Goal: Transaction & Acquisition: Book appointment/travel/reservation

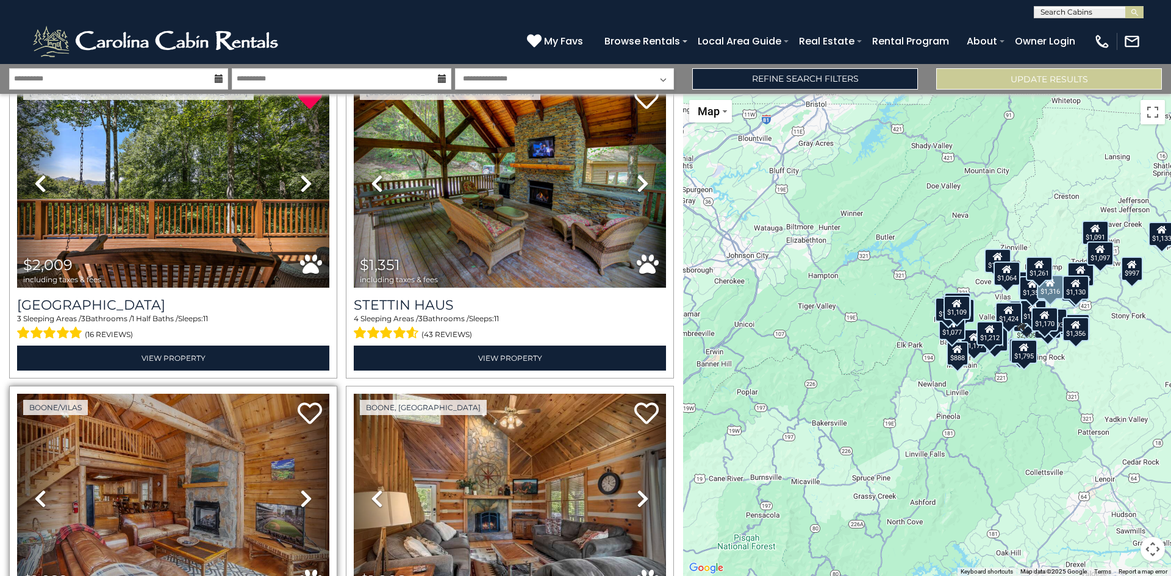
scroll to position [61, 0]
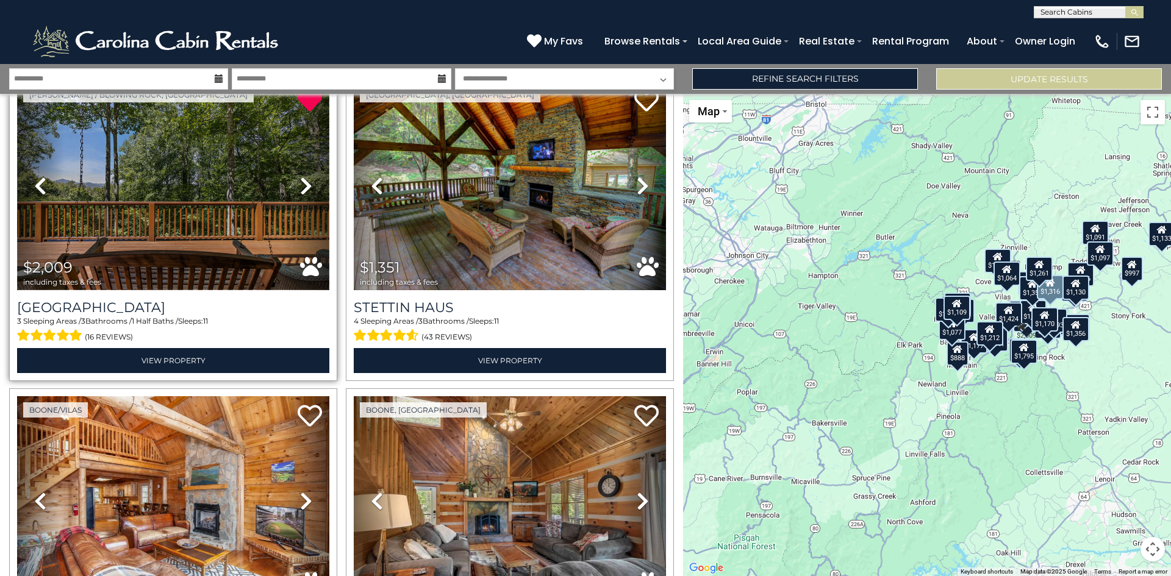
click at [182, 237] on img at bounding box center [173, 185] width 312 height 209
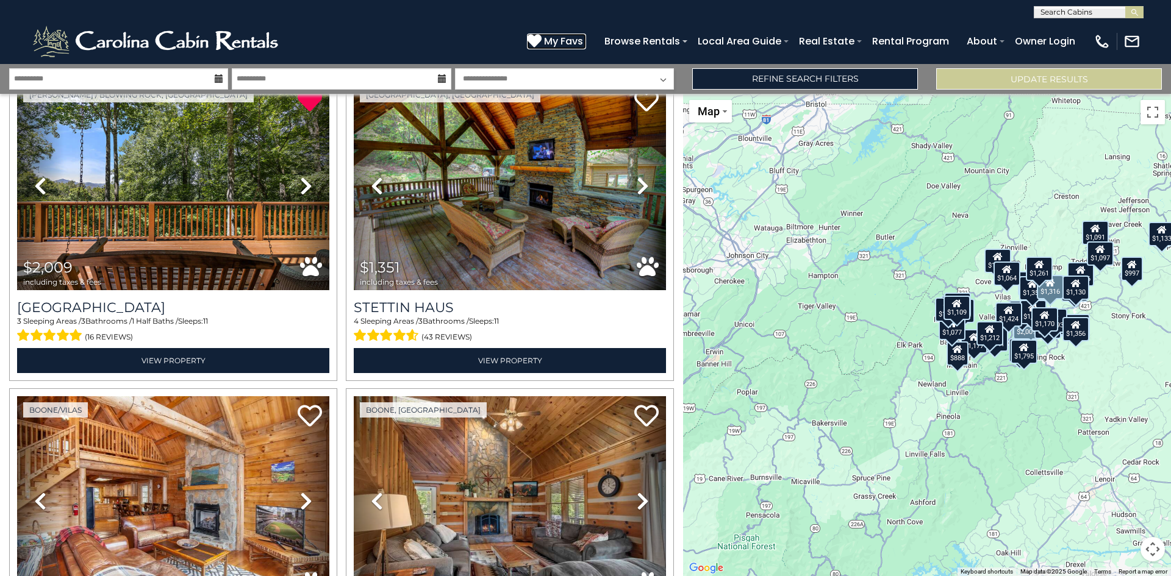
click at [560, 38] on span "My Favs" at bounding box center [563, 41] width 39 height 15
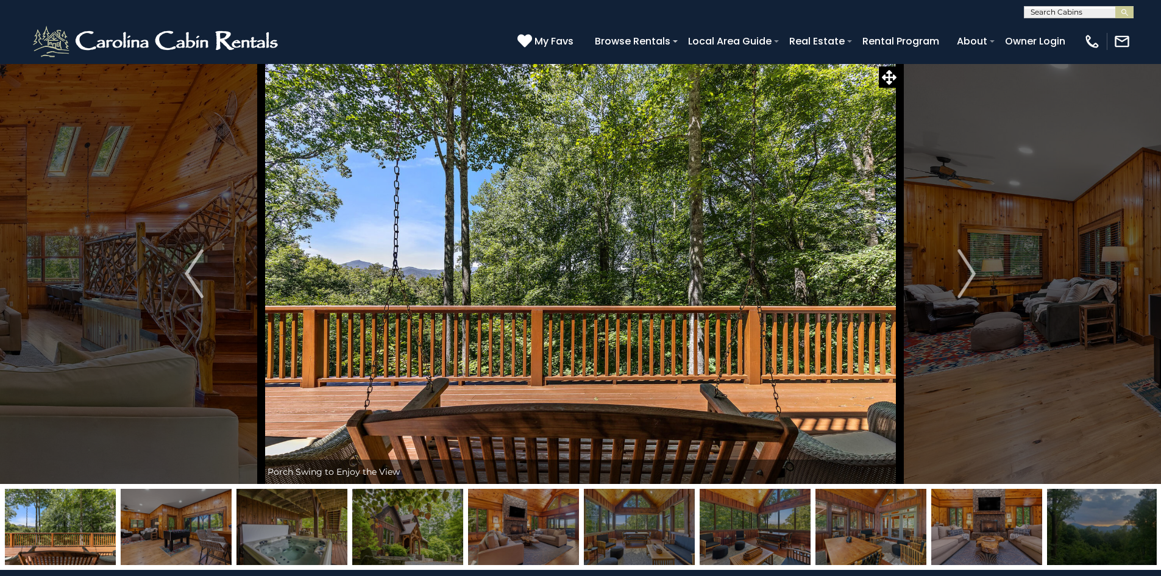
click at [968, 279] on img "Next" at bounding box center [967, 273] width 18 height 49
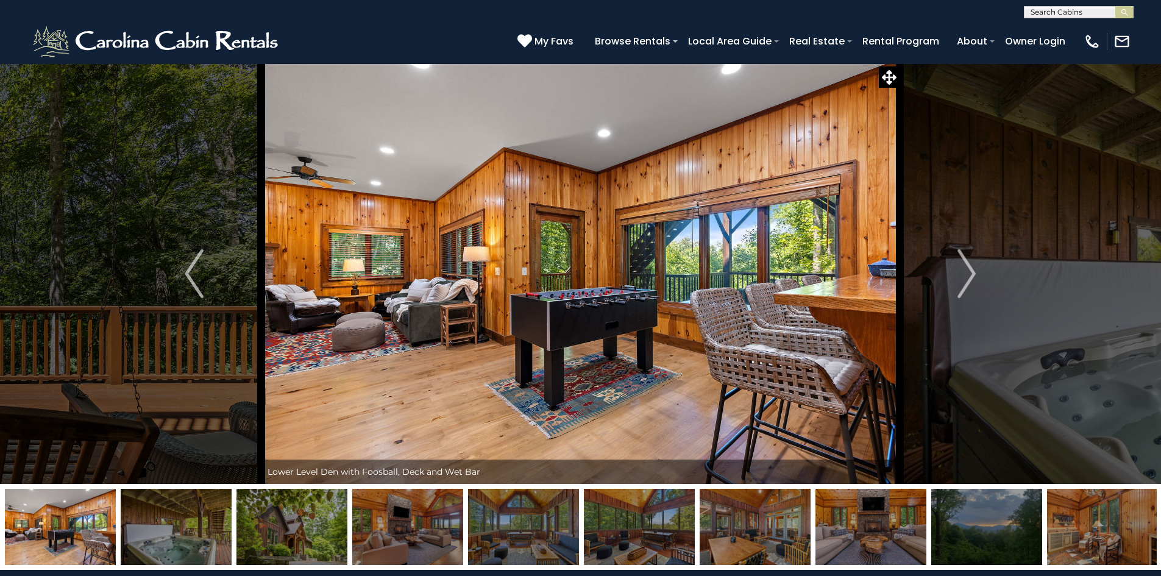
click at [968, 279] on img "Next" at bounding box center [967, 273] width 18 height 49
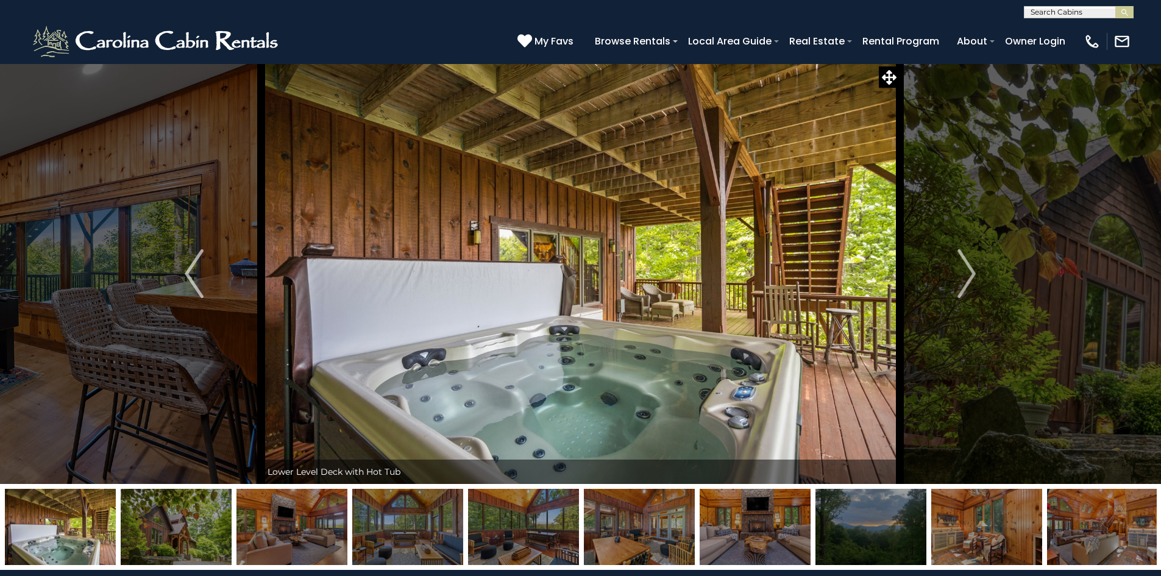
click at [968, 279] on img "Next" at bounding box center [967, 273] width 18 height 49
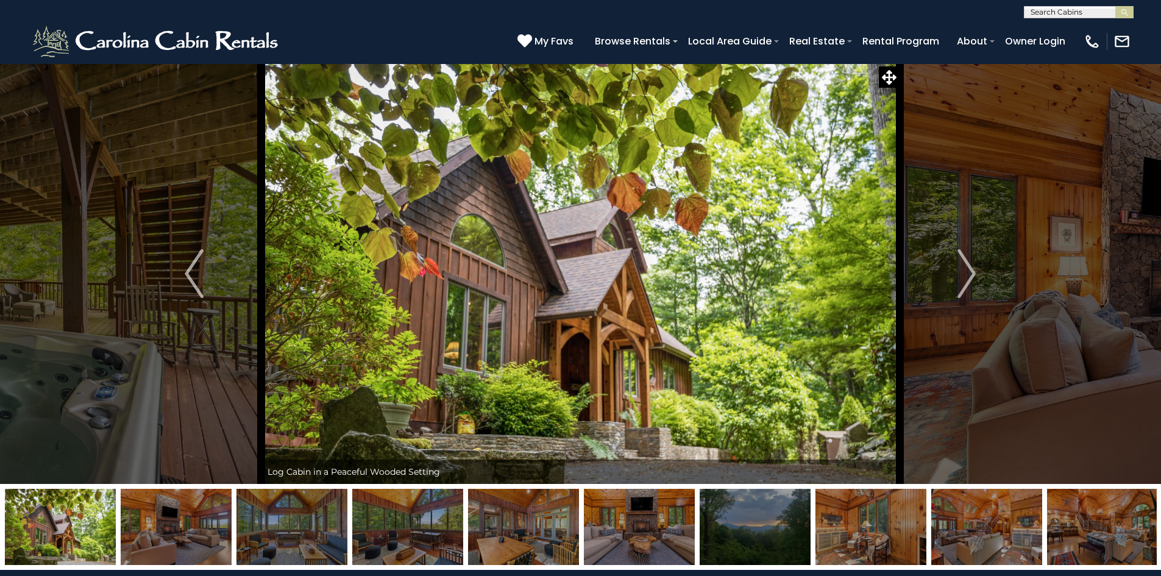
click at [968, 279] on img "Next" at bounding box center [967, 273] width 18 height 49
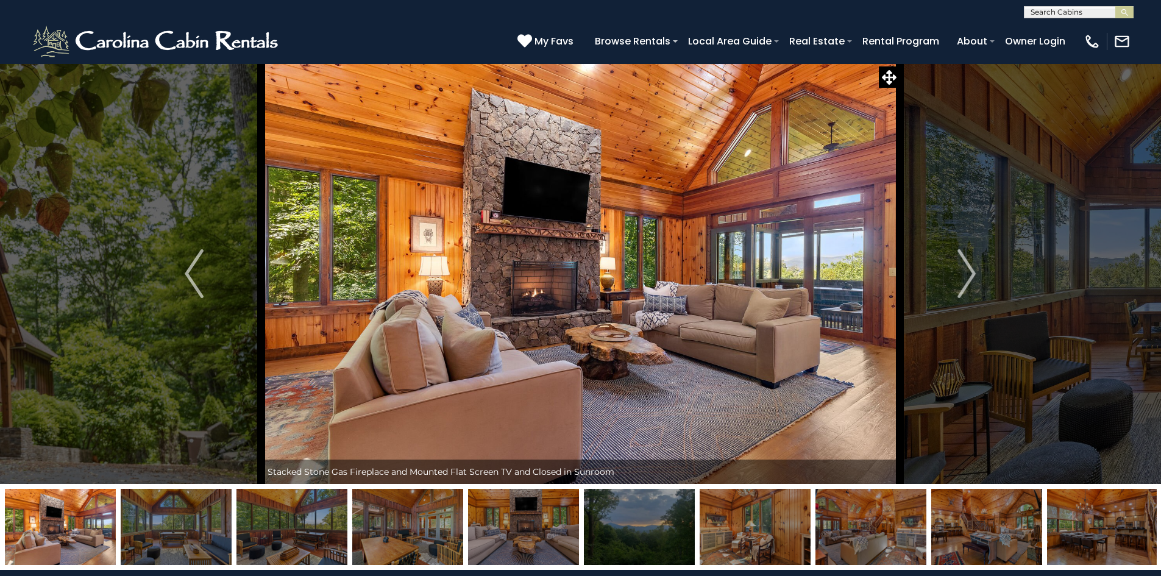
click at [968, 279] on img "Next" at bounding box center [967, 273] width 18 height 49
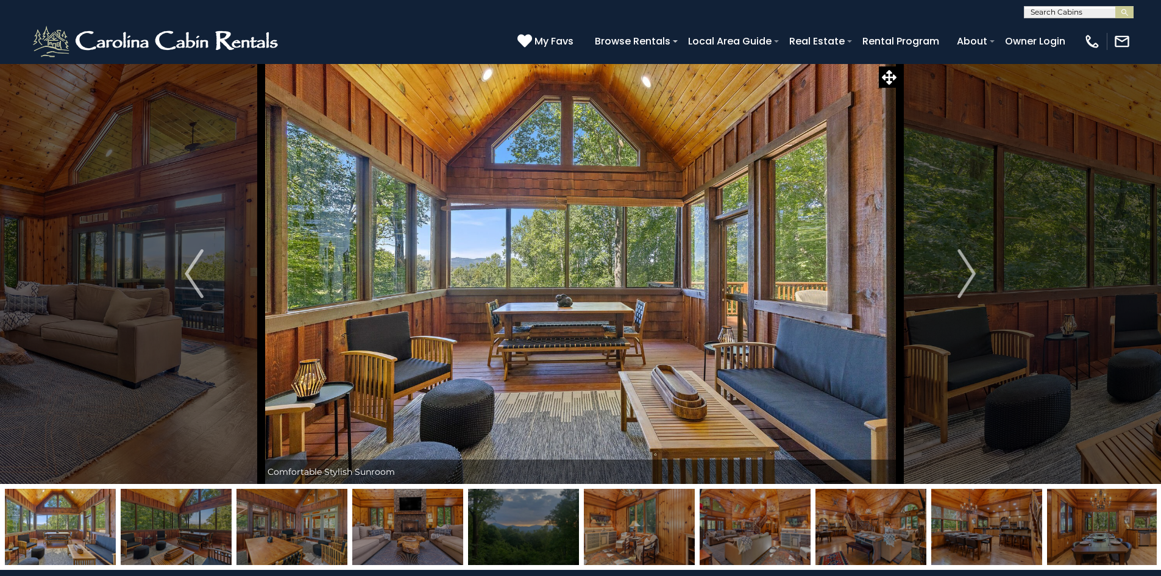
click at [968, 279] on img "Next" at bounding box center [967, 273] width 18 height 49
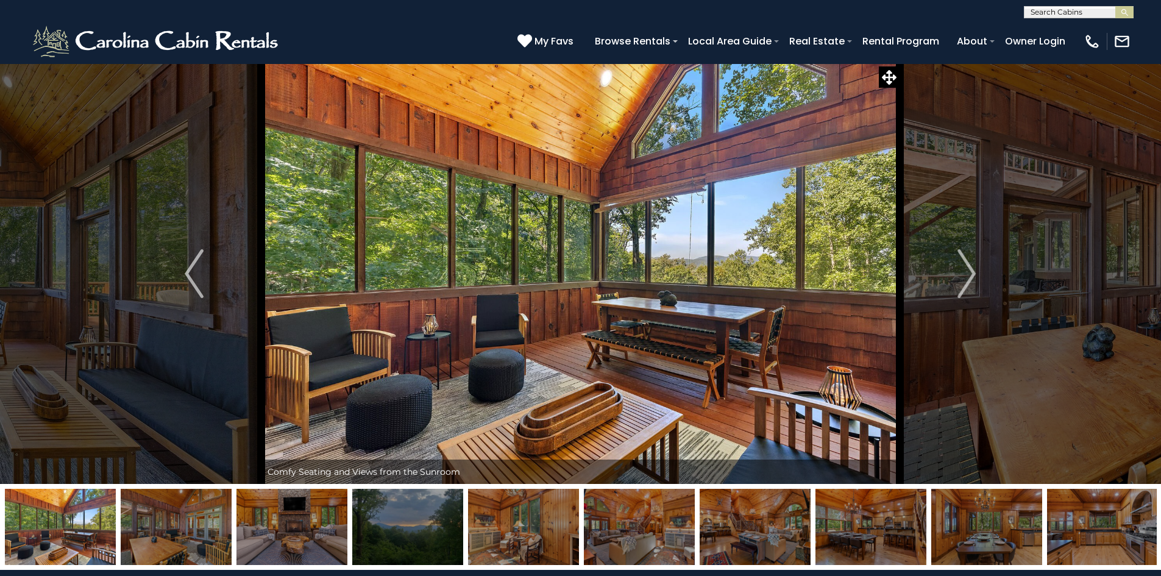
click at [968, 279] on img "Next" at bounding box center [967, 273] width 18 height 49
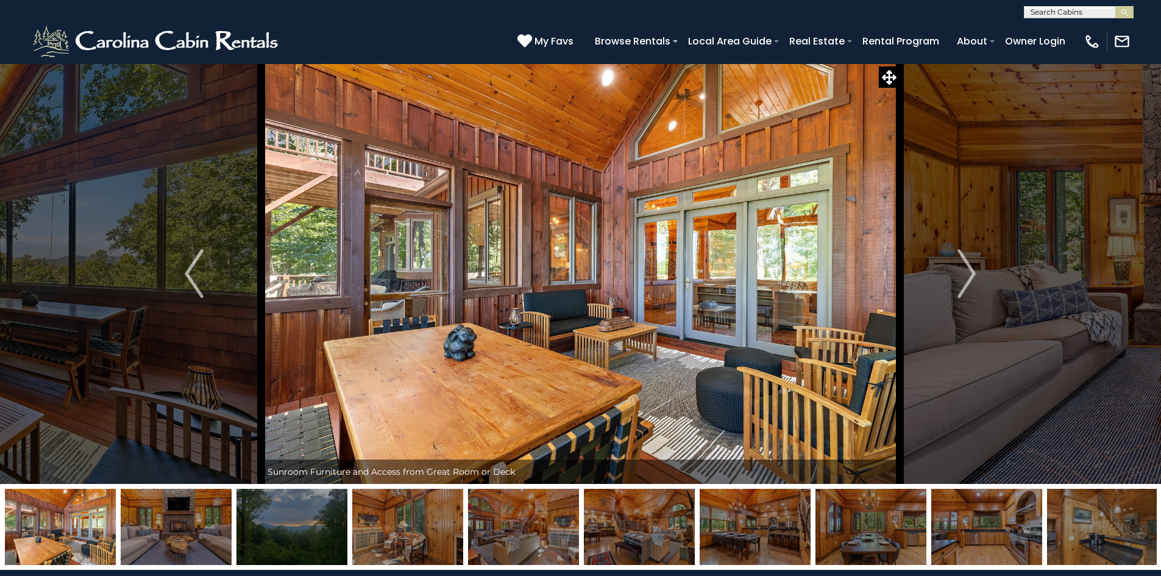
click at [968, 279] on img "Next" at bounding box center [967, 273] width 18 height 49
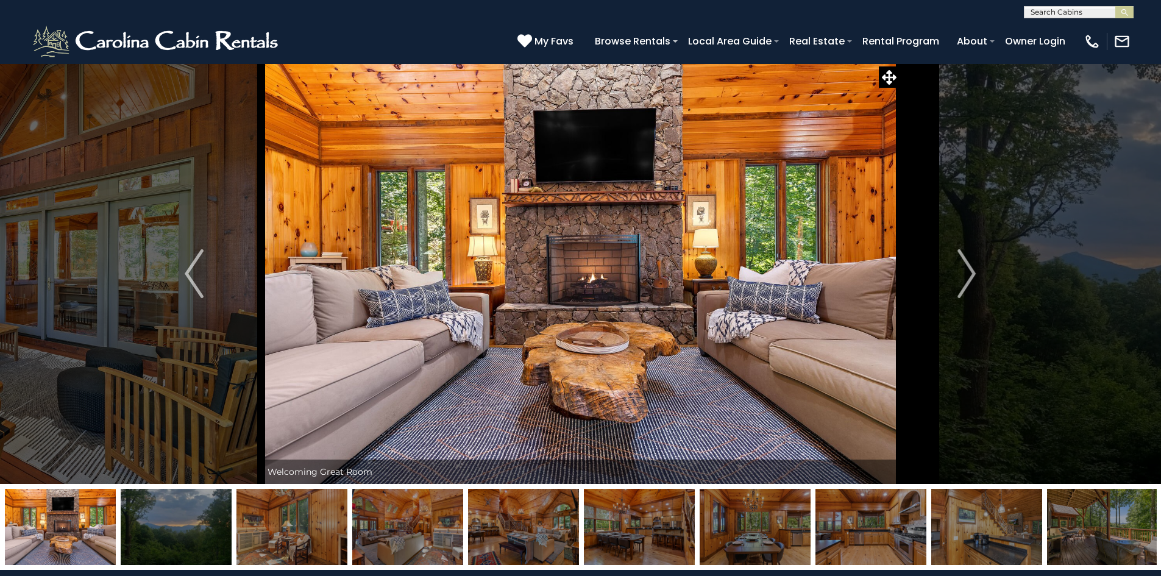
click at [968, 279] on img "Next" at bounding box center [967, 273] width 18 height 49
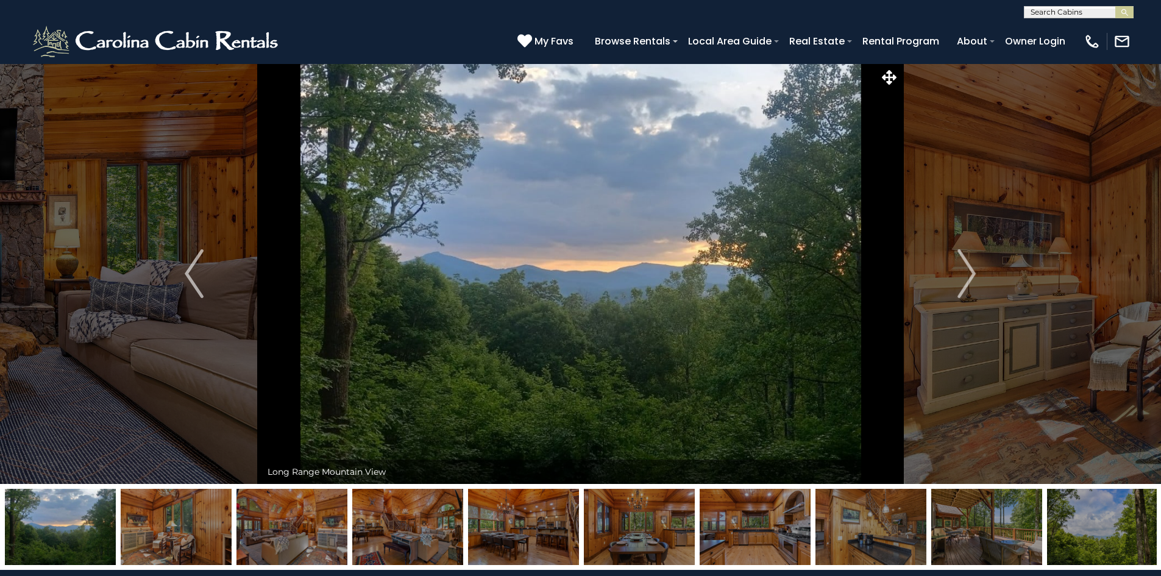
click at [968, 279] on img "Next" at bounding box center [967, 273] width 18 height 49
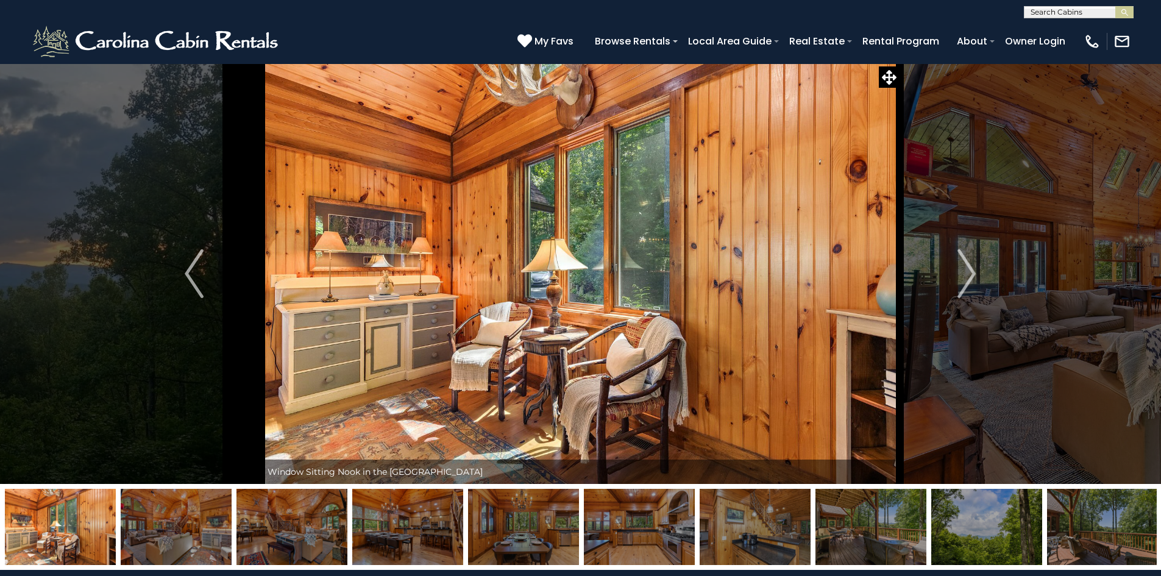
click at [968, 279] on img "Next" at bounding box center [967, 273] width 18 height 49
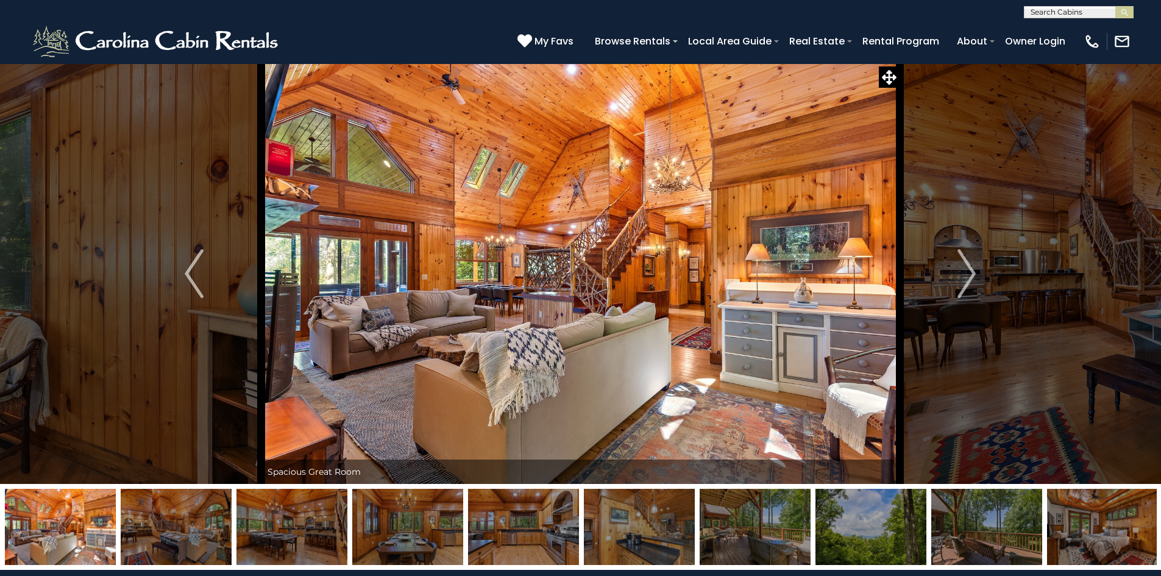
click at [968, 279] on img "Next" at bounding box center [967, 273] width 18 height 49
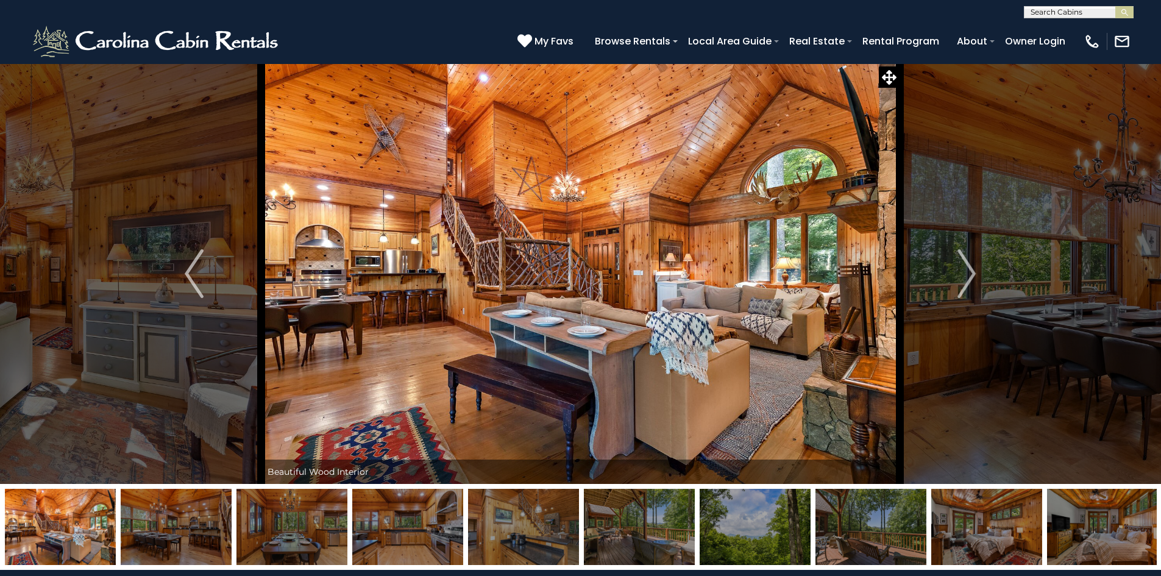
click at [968, 279] on img "Next" at bounding box center [967, 273] width 18 height 49
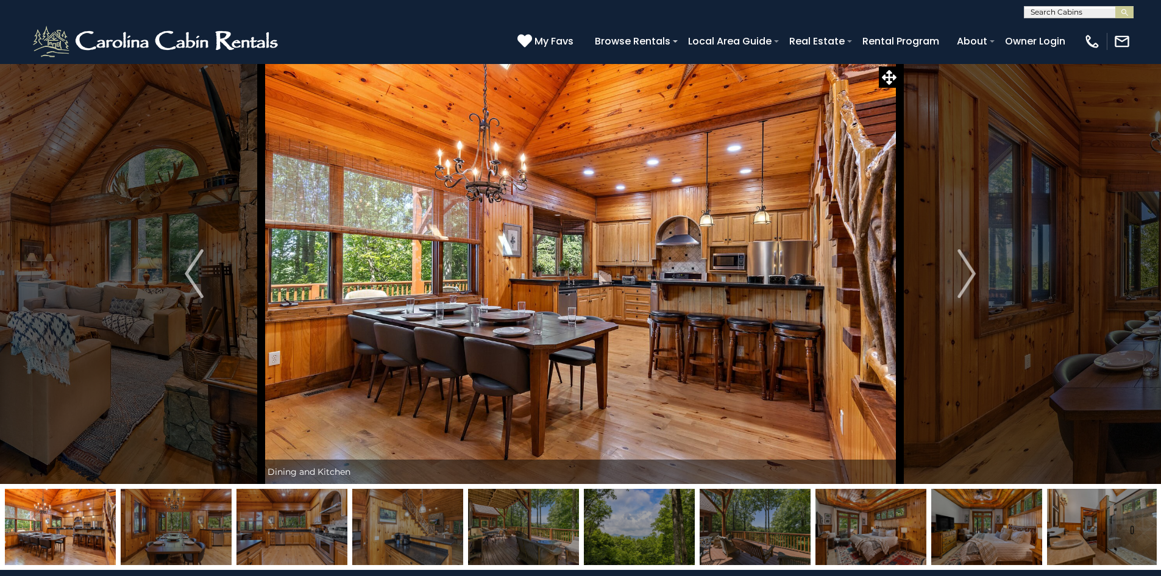
click at [968, 279] on img "Next" at bounding box center [967, 273] width 18 height 49
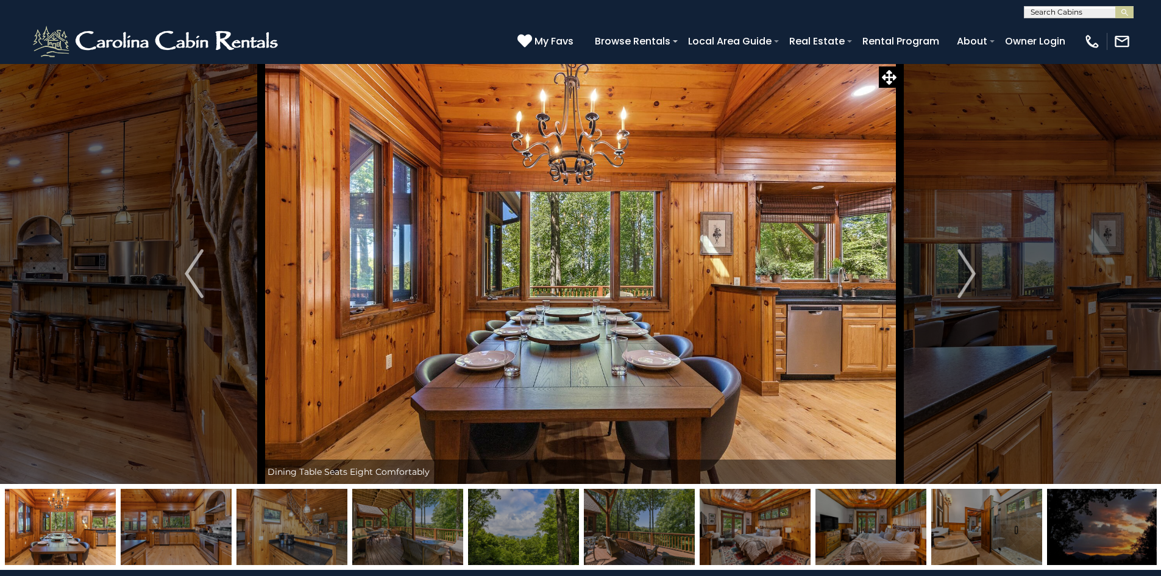
click at [968, 279] on img "Next" at bounding box center [967, 273] width 18 height 49
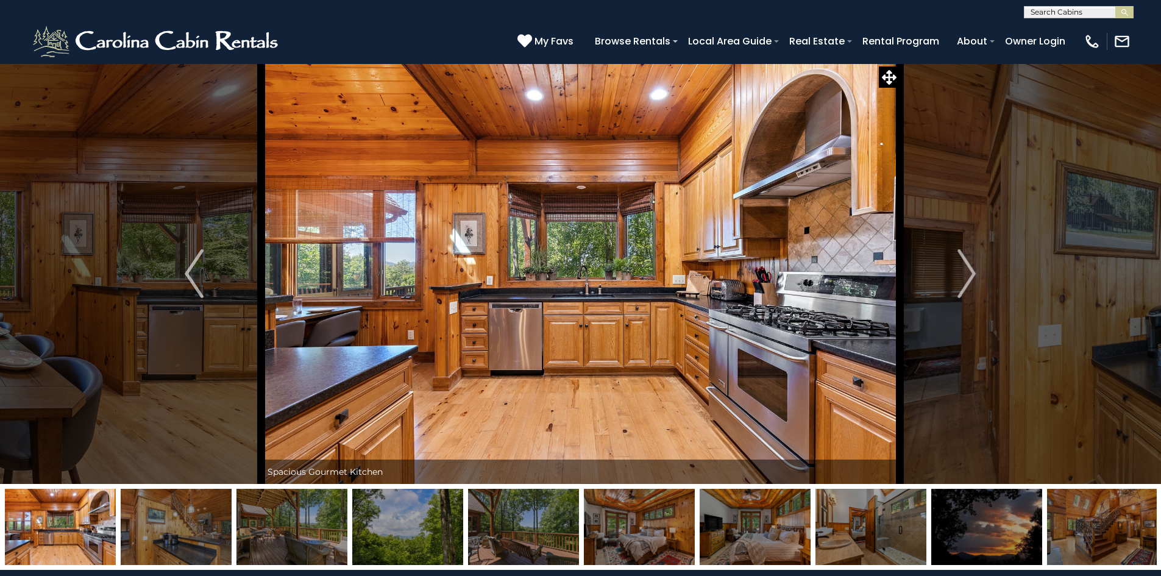
click at [968, 279] on img "Next" at bounding box center [967, 273] width 18 height 49
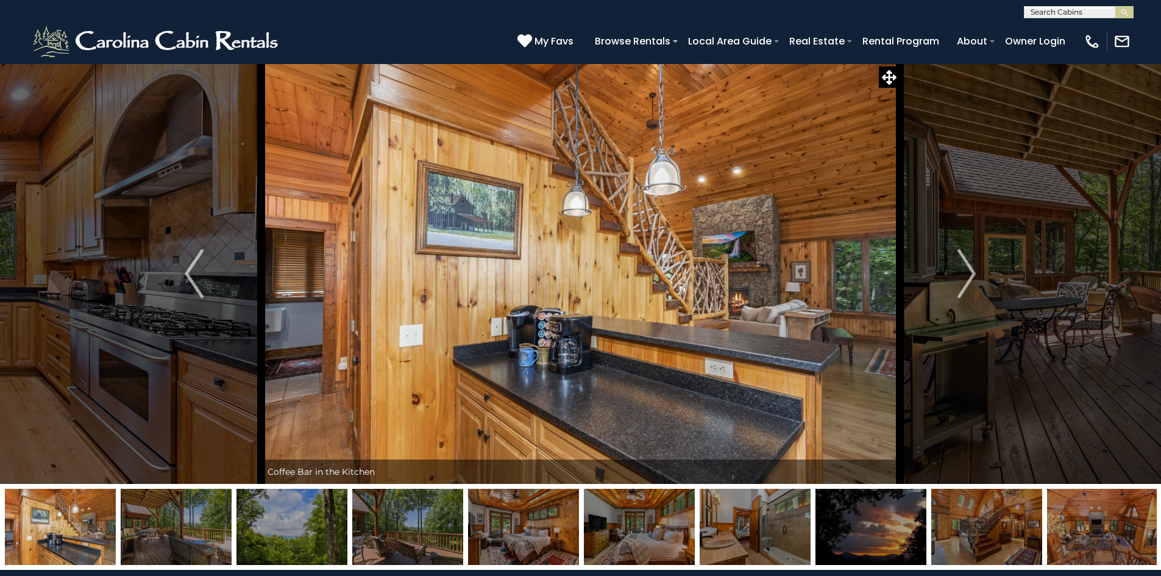
click at [968, 279] on img "Next" at bounding box center [967, 273] width 18 height 49
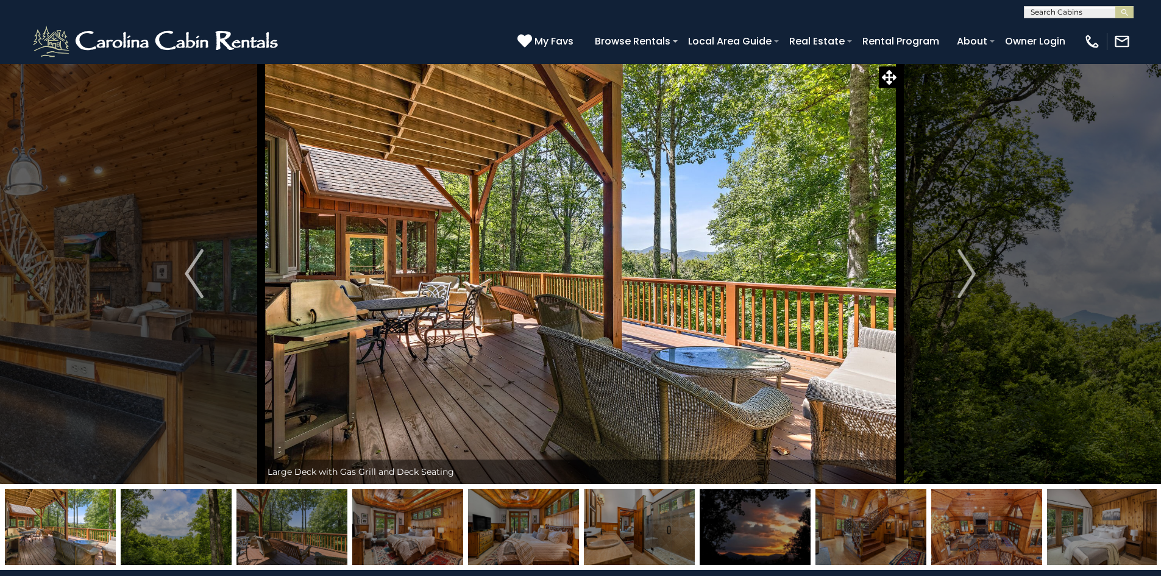
click at [968, 279] on img "Next" at bounding box center [967, 273] width 18 height 49
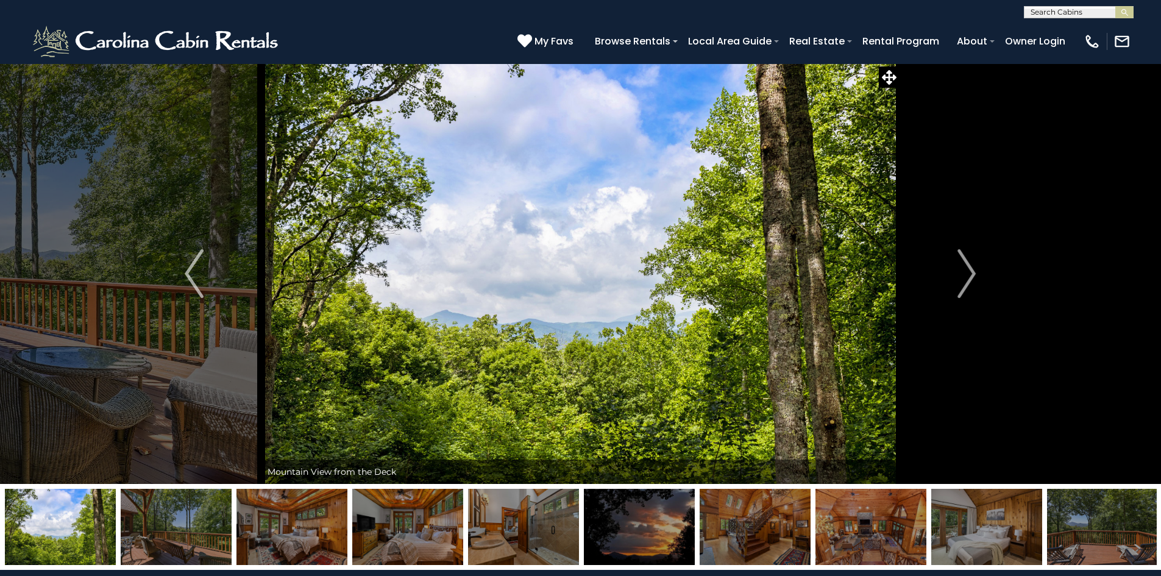
click at [968, 279] on img "Next" at bounding box center [967, 273] width 18 height 49
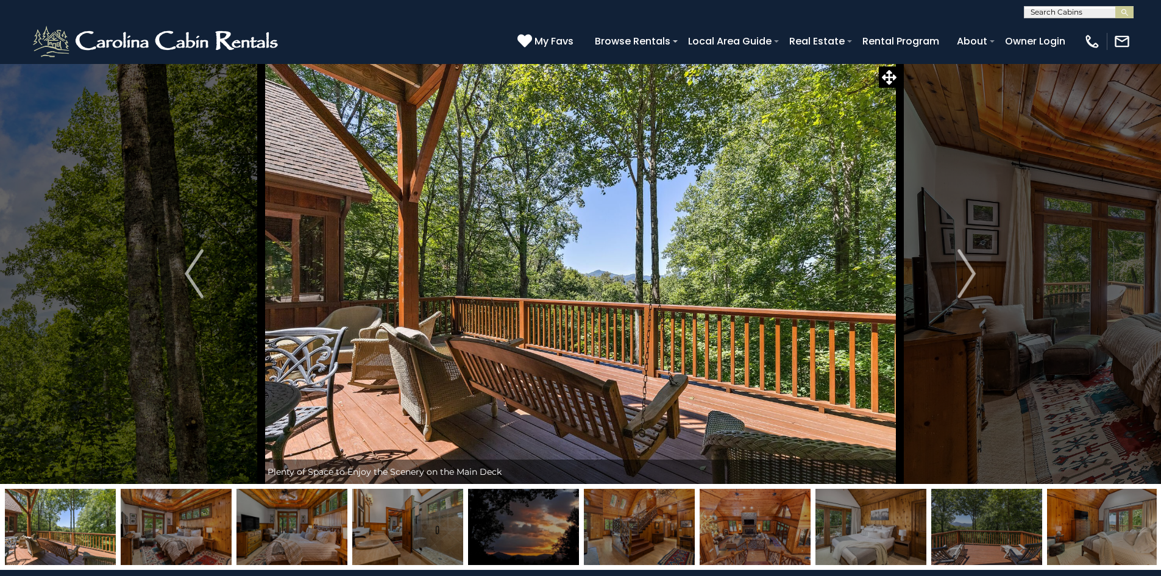
click at [968, 279] on img "Next" at bounding box center [967, 273] width 18 height 49
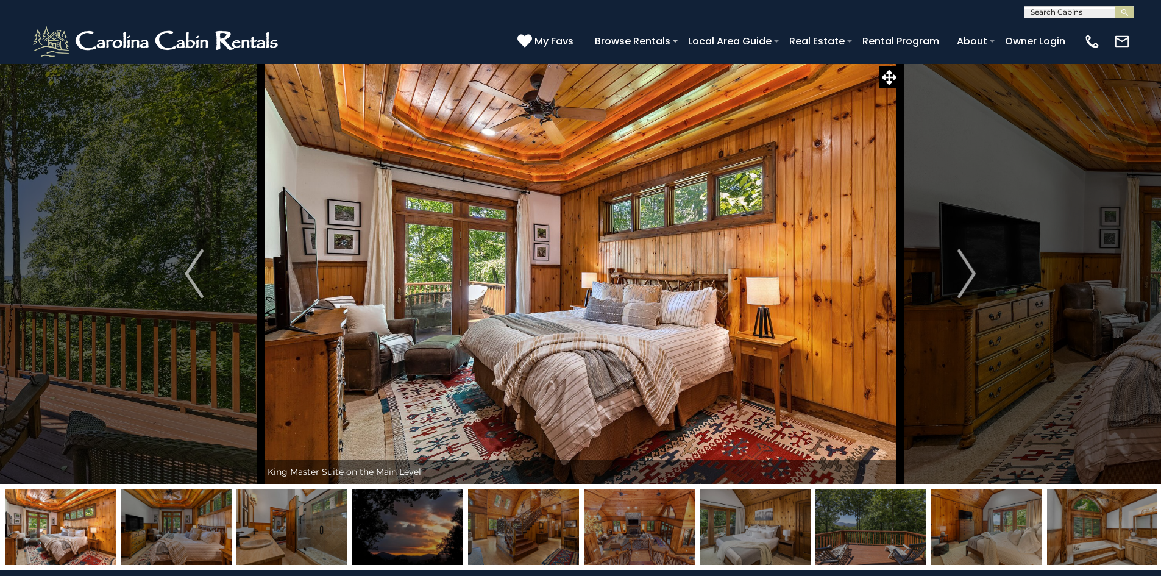
click at [968, 279] on img "Next" at bounding box center [967, 273] width 18 height 49
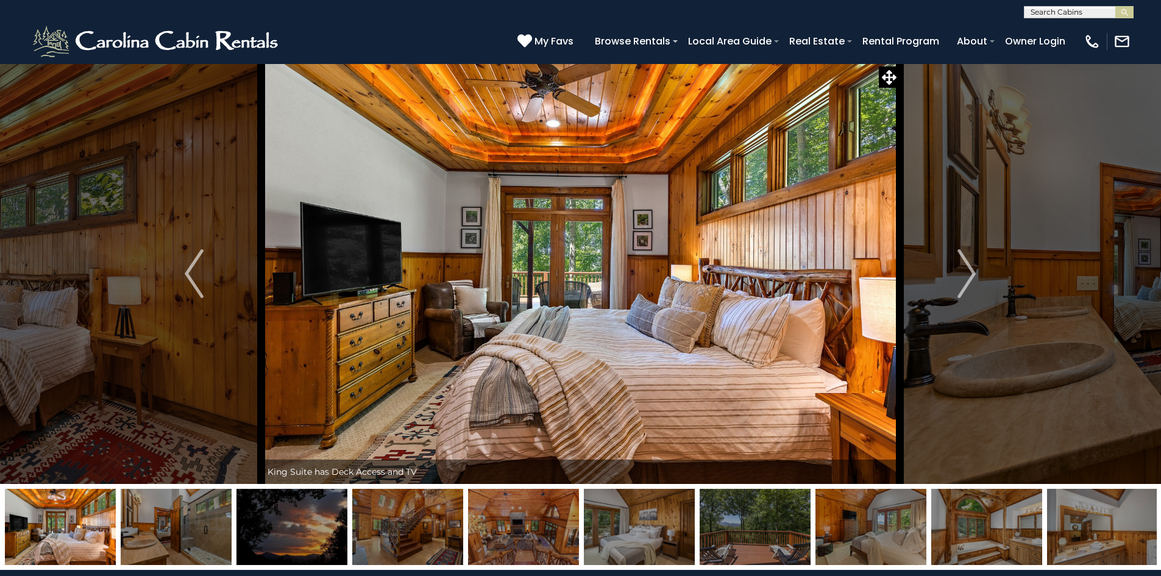
click at [968, 279] on img "Next" at bounding box center [967, 273] width 18 height 49
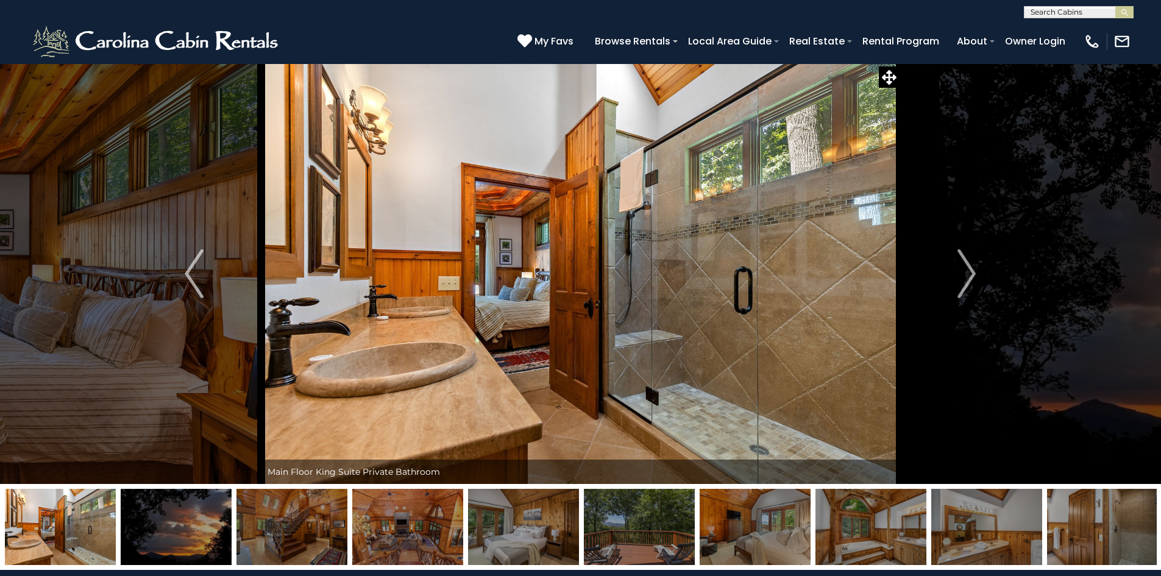
click at [968, 279] on img "Next" at bounding box center [967, 273] width 18 height 49
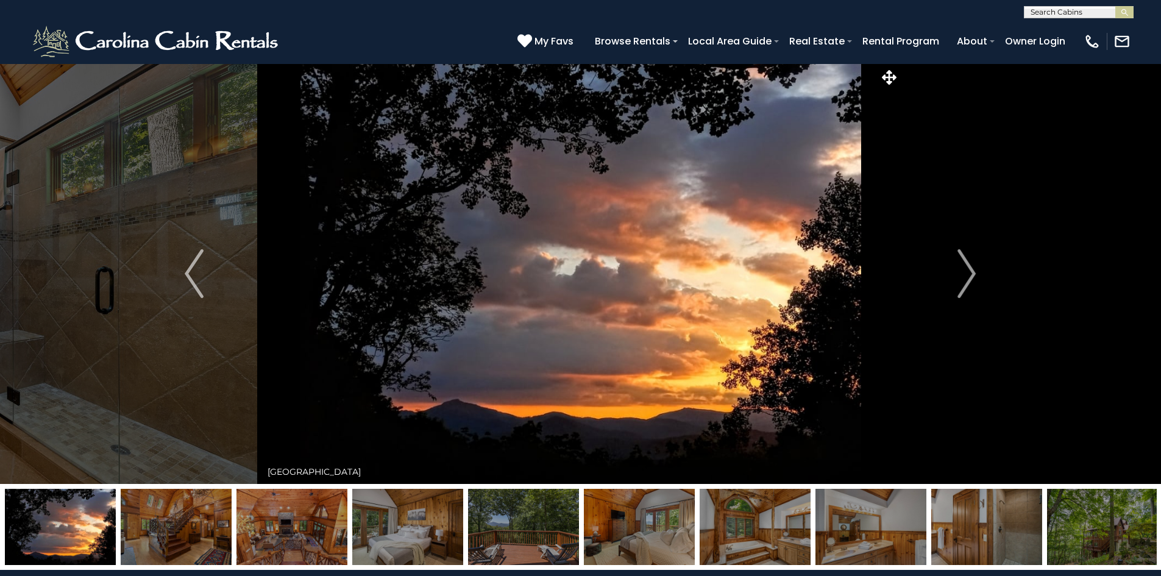
click at [968, 279] on img "Next" at bounding box center [967, 273] width 18 height 49
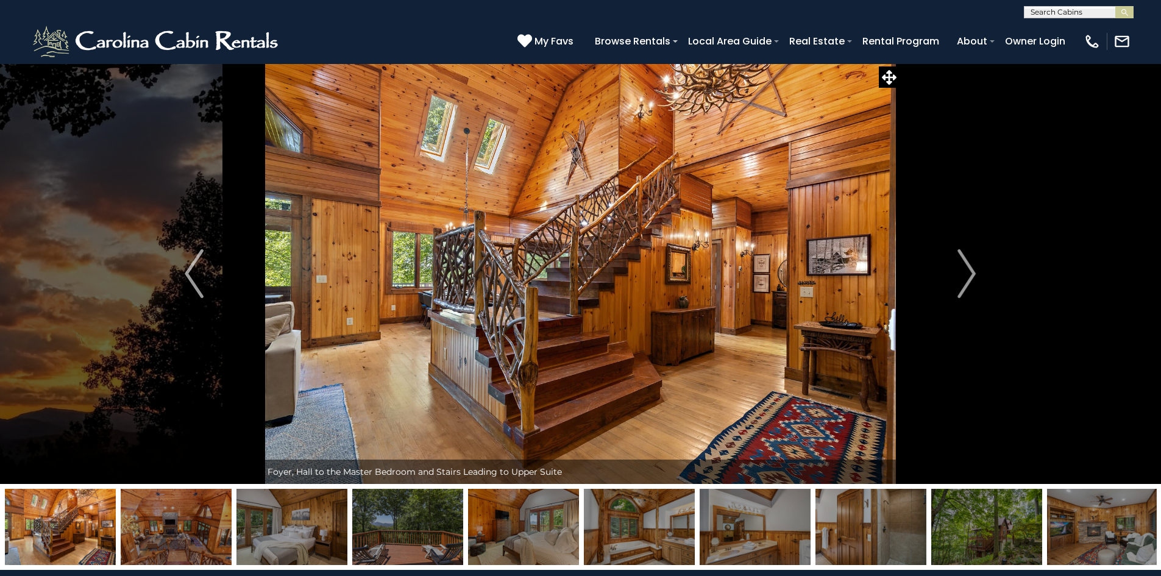
click at [968, 279] on img "Next" at bounding box center [967, 273] width 18 height 49
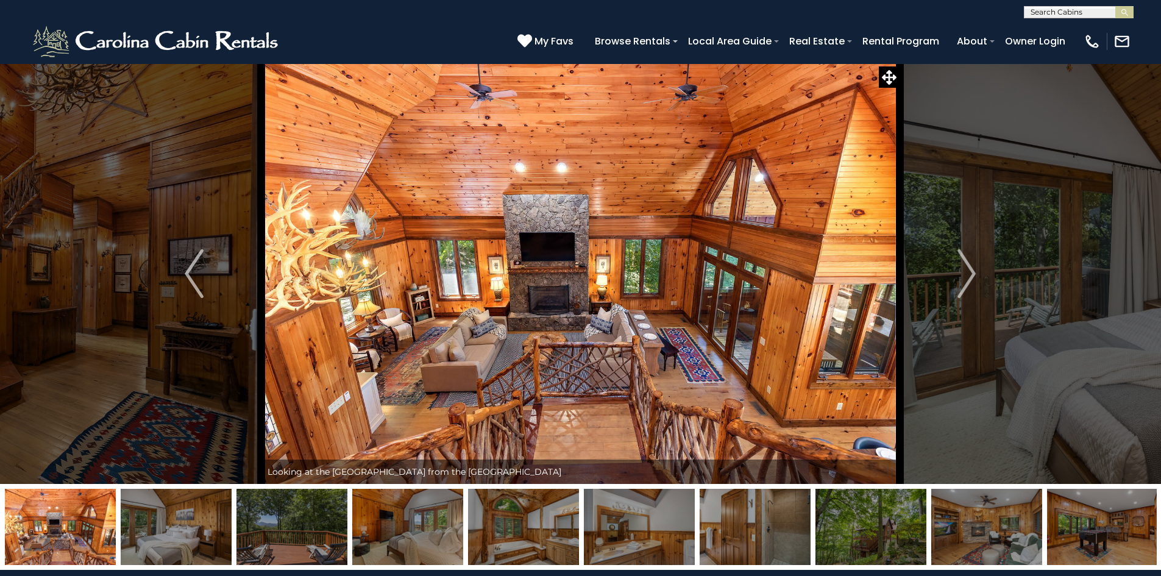
click at [968, 279] on img "Next" at bounding box center [967, 273] width 18 height 49
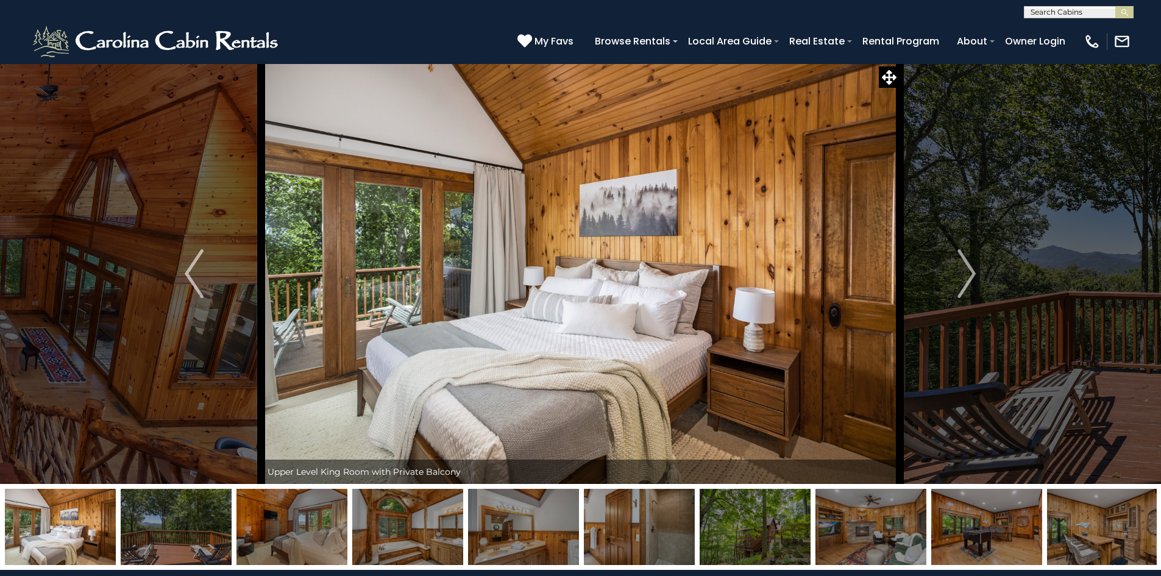
click at [968, 279] on img "Next" at bounding box center [967, 273] width 18 height 49
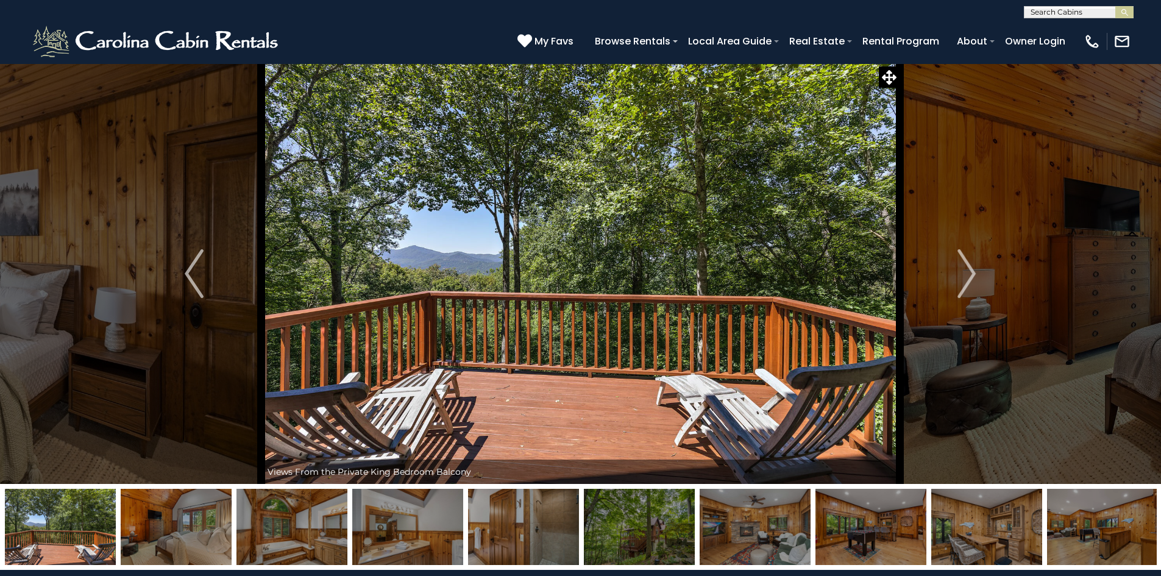
click at [968, 279] on img "Next" at bounding box center [967, 273] width 18 height 49
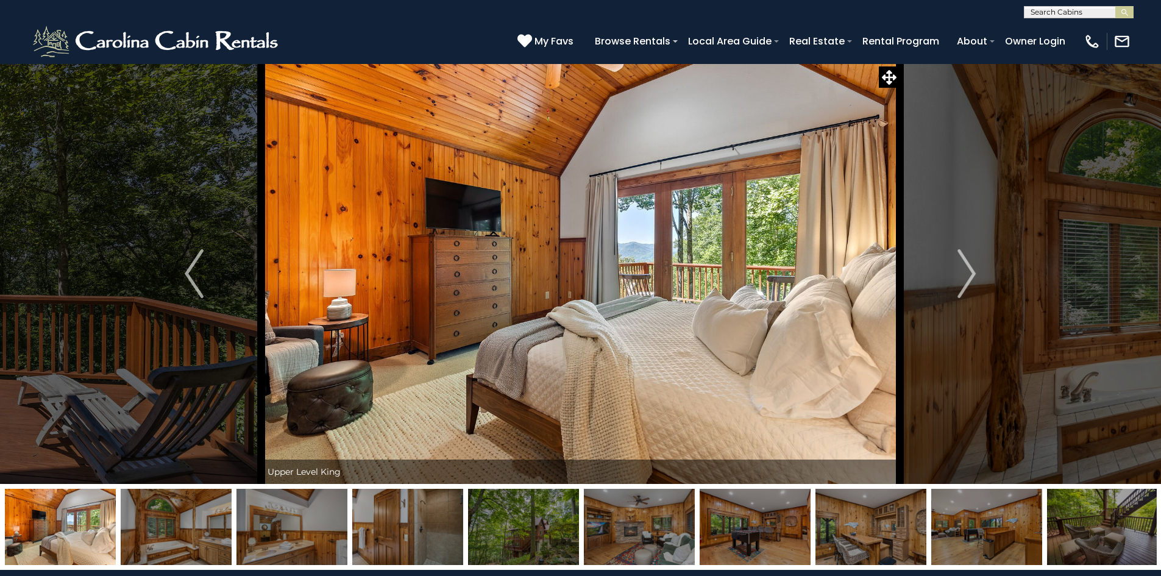
click at [968, 279] on img "Next" at bounding box center [967, 273] width 18 height 49
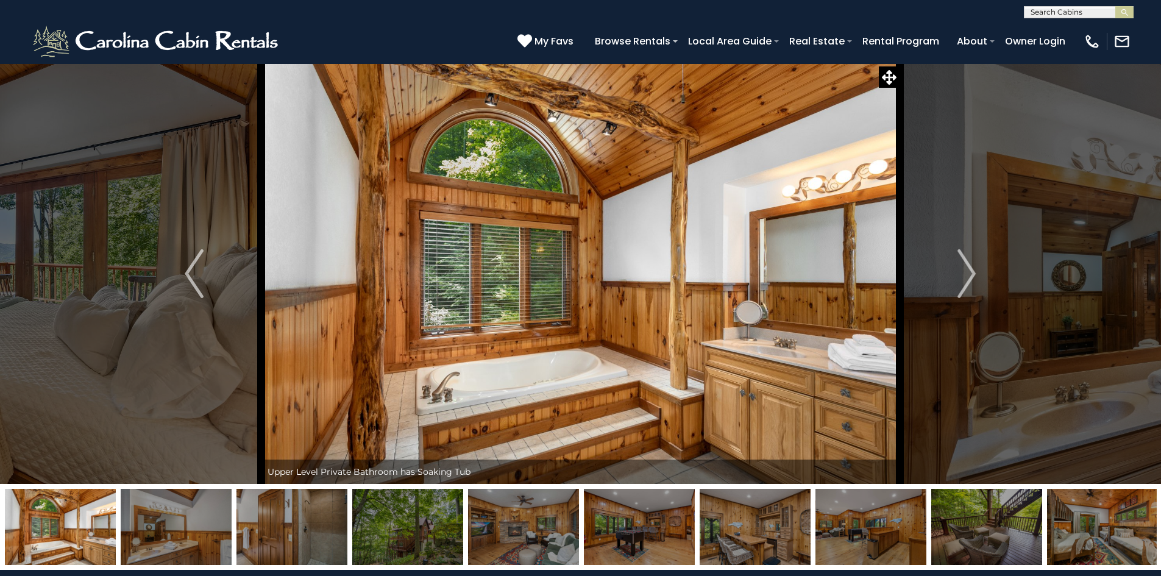
click at [968, 279] on img "Next" at bounding box center [967, 273] width 18 height 49
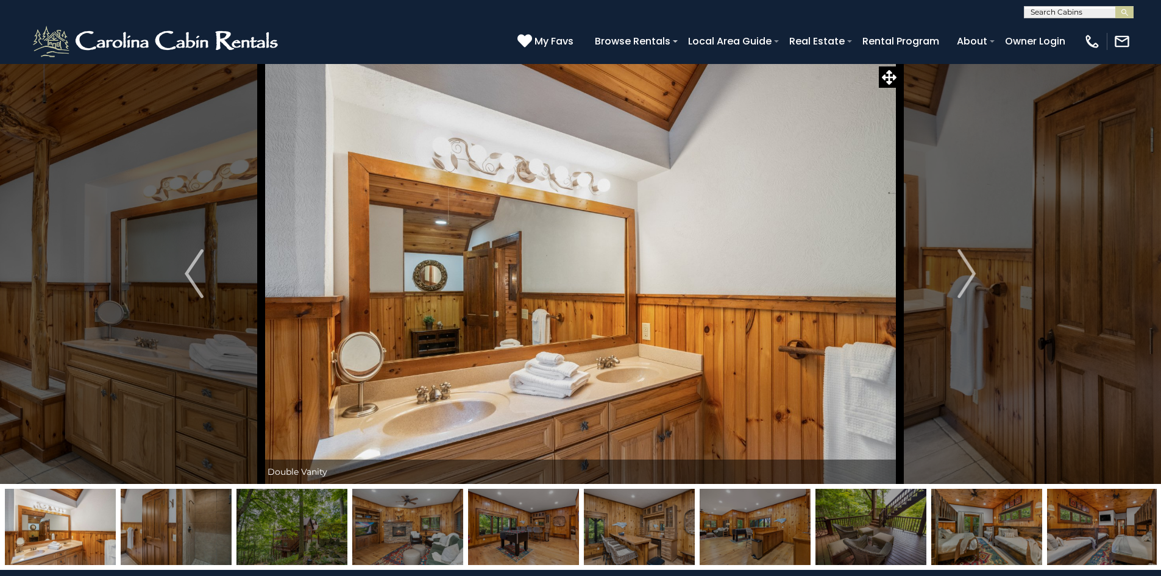
click at [968, 279] on img "Next" at bounding box center [967, 273] width 18 height 49
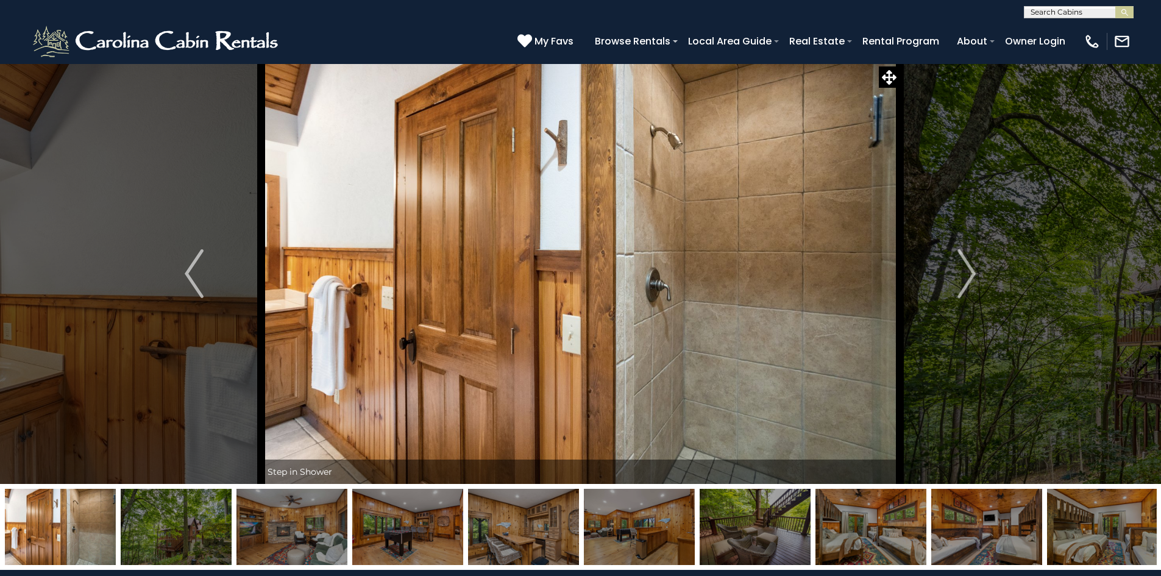
click at [968, 279] on img "Next" at bounding box center [967, 273] width 18 height 49
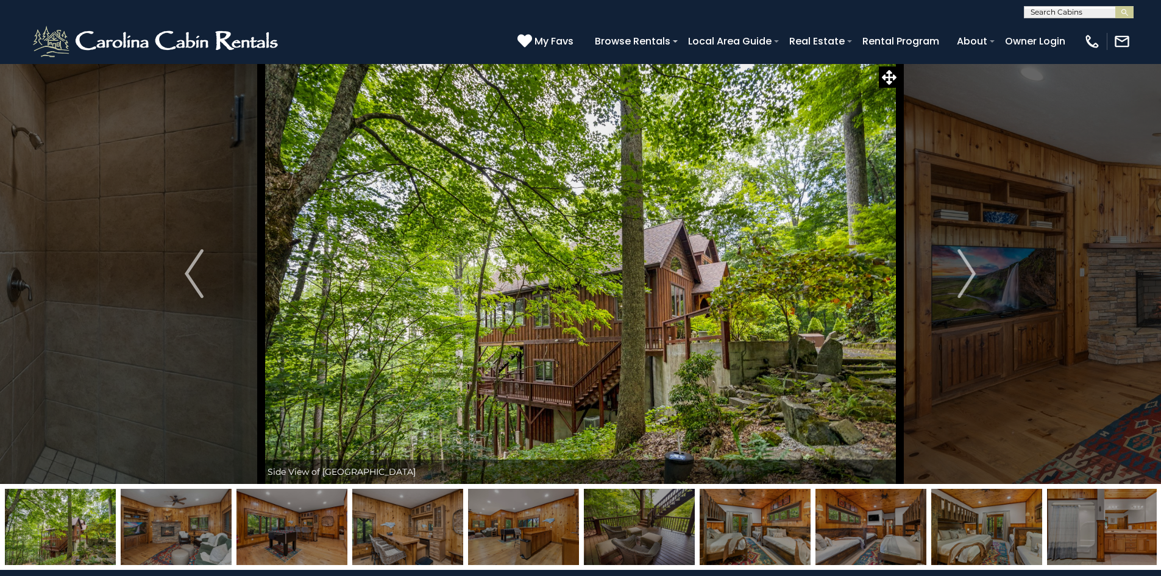
click at [968, 279] on img "Next" at bounding box center [967, 273] width 18 height 49
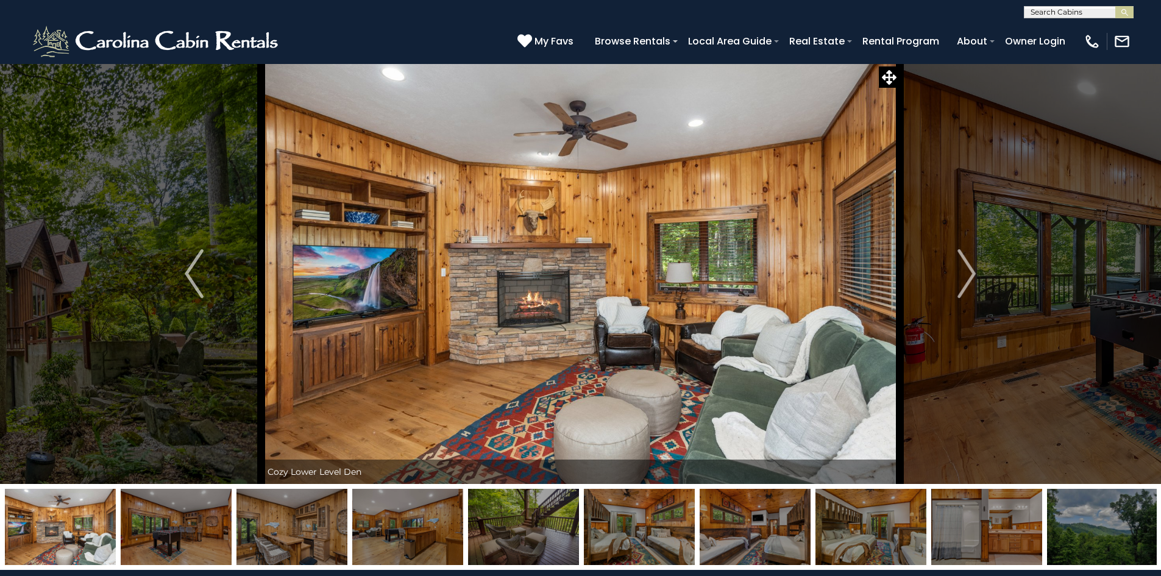
click at [968, 279] on img "Next" at bounding box center [967, 273] width 18 height 49
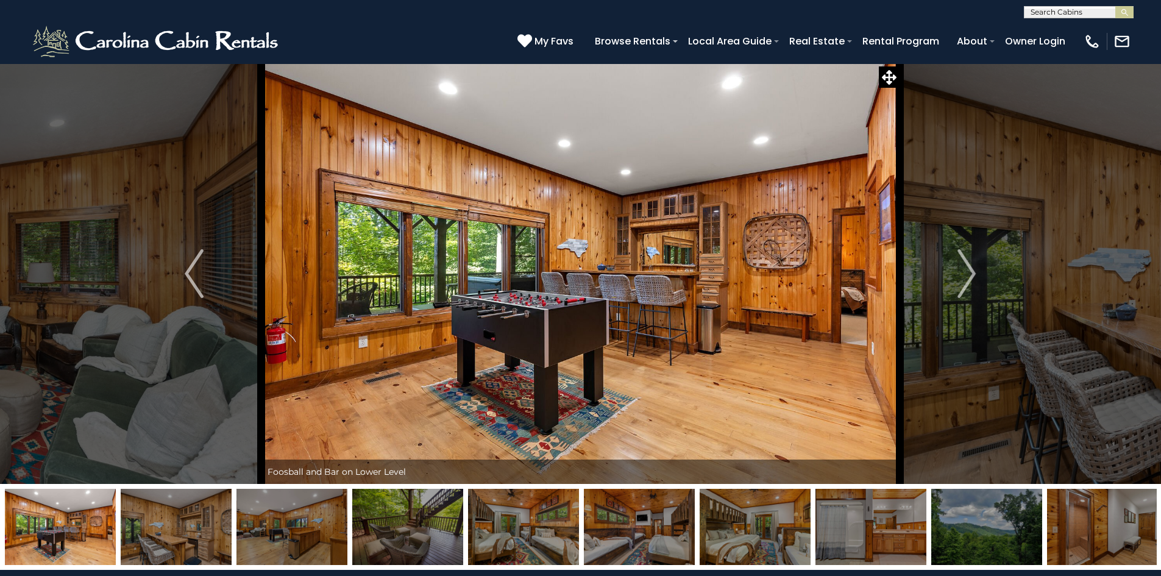
click at [968, 279] on img "Next" at bounding box center [967, 273] width 18 height 49
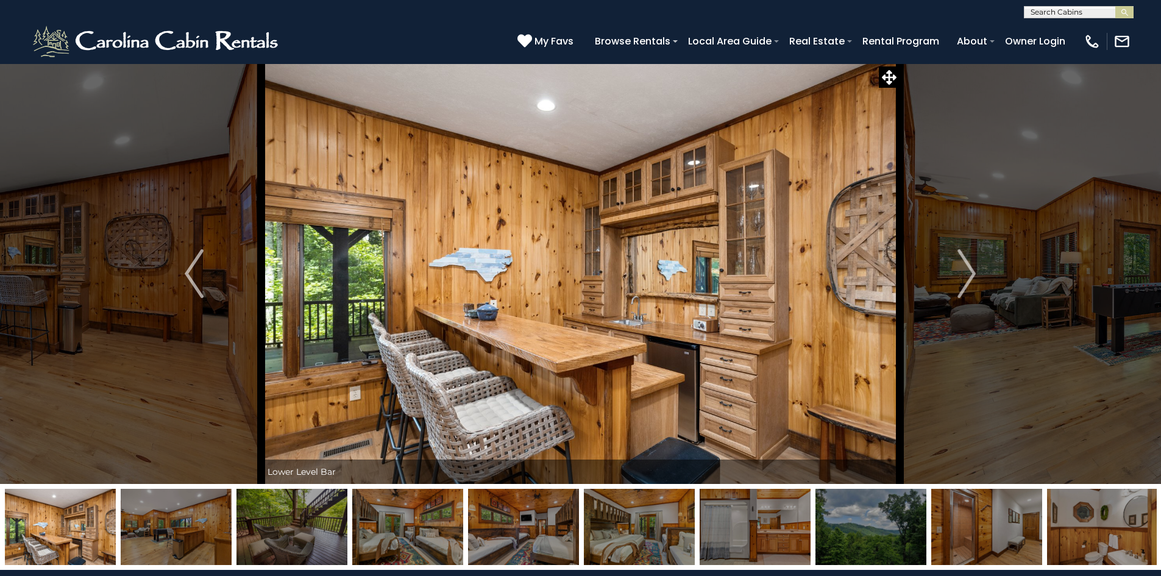
click at [968, 279] on img "Next" at bounding box center [967, 273] width 18 height 49
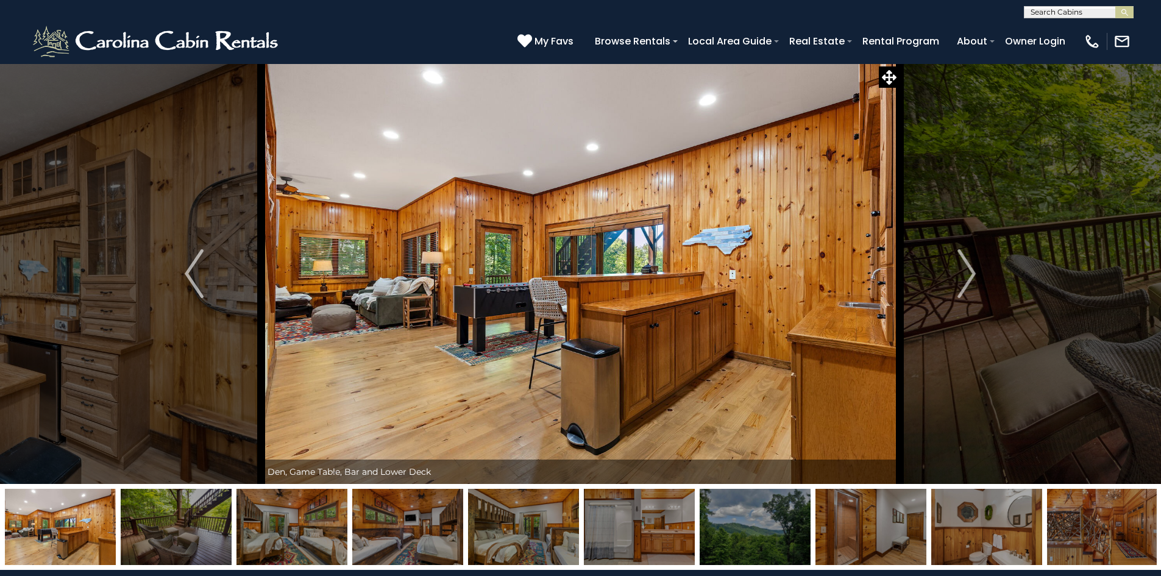
click at [968, 279] on img "Next" at bounding box center [967, 273] width 18 height 49
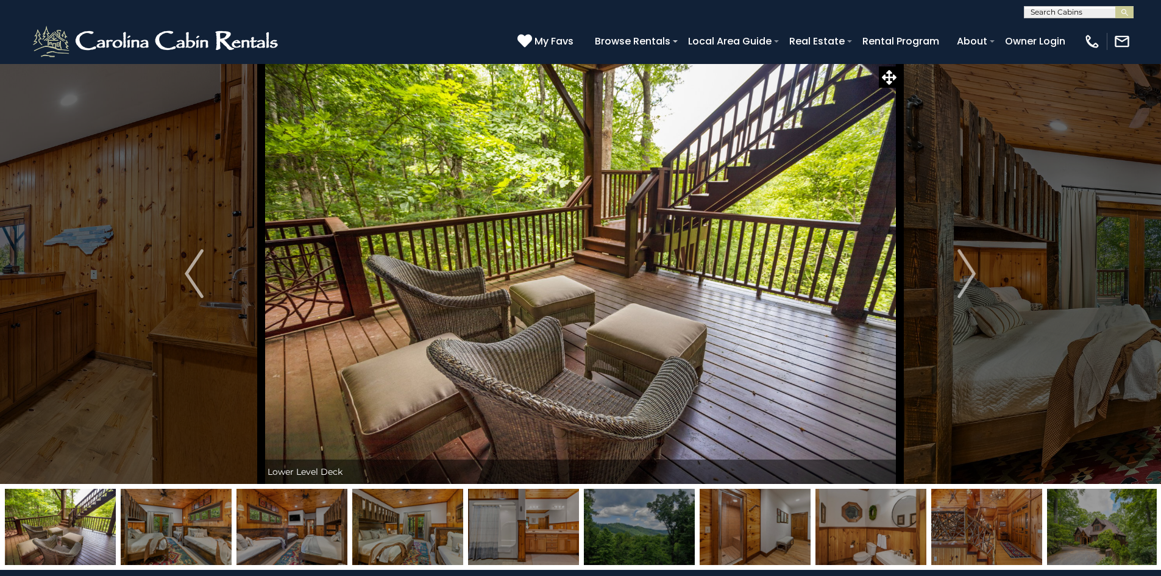
click at [968, 279] on img "Next" at bounding box center [967, 273] width 18 height 49
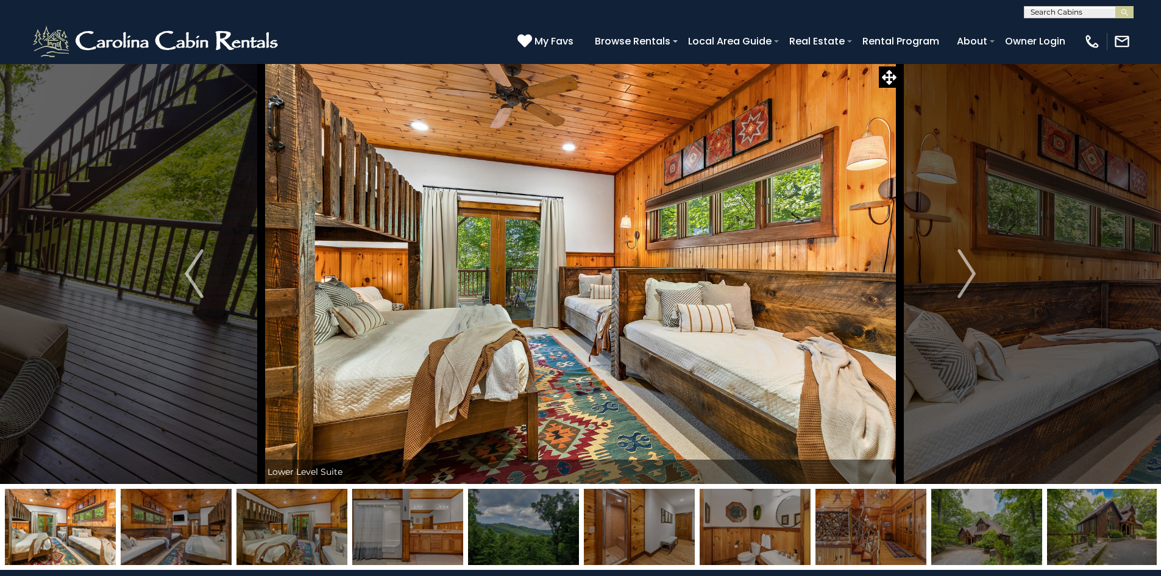
click at [968, 279] on img "Next" at bounding box center [967, 273] width 18 height 49
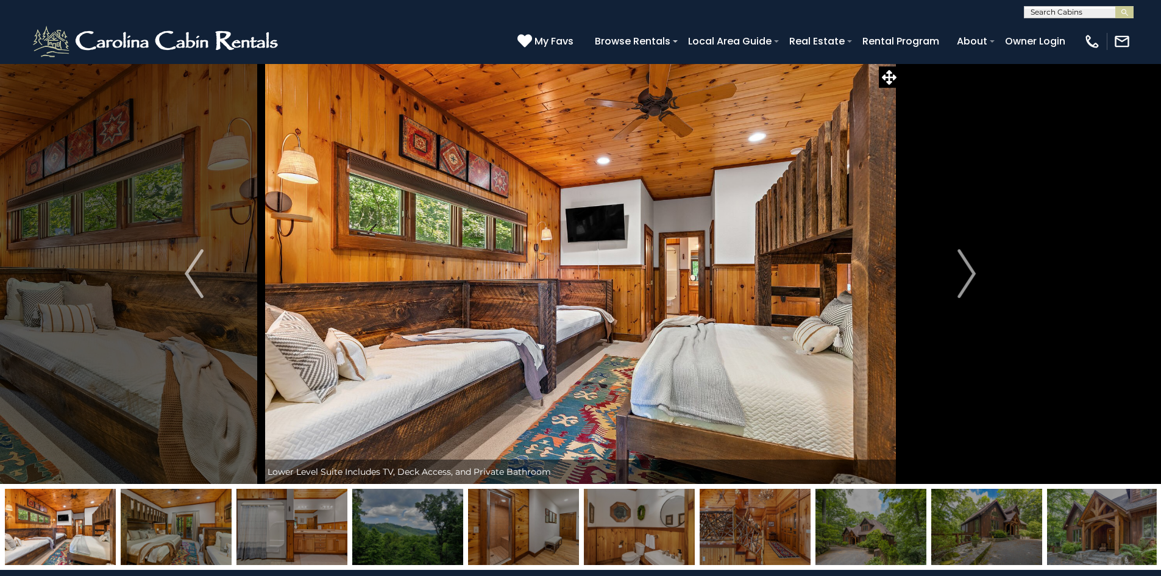
click at [968, 279] on img "Next" at bounding box center [967, 273] width 18 height 49
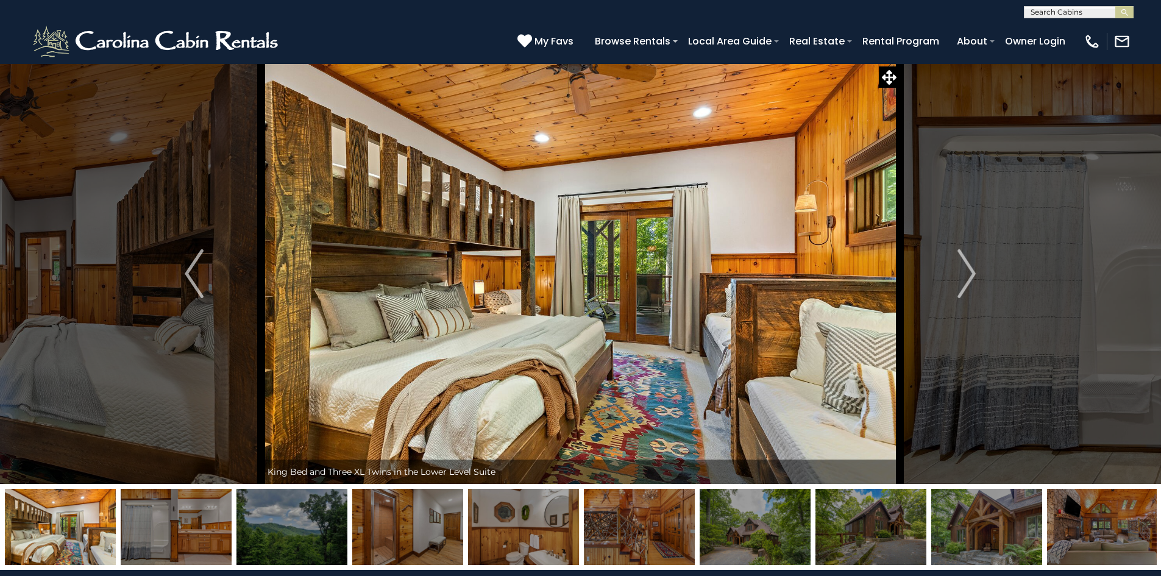
click at [968, 279] on img "Next" at bounding box center [967, 273] width 18 height 49
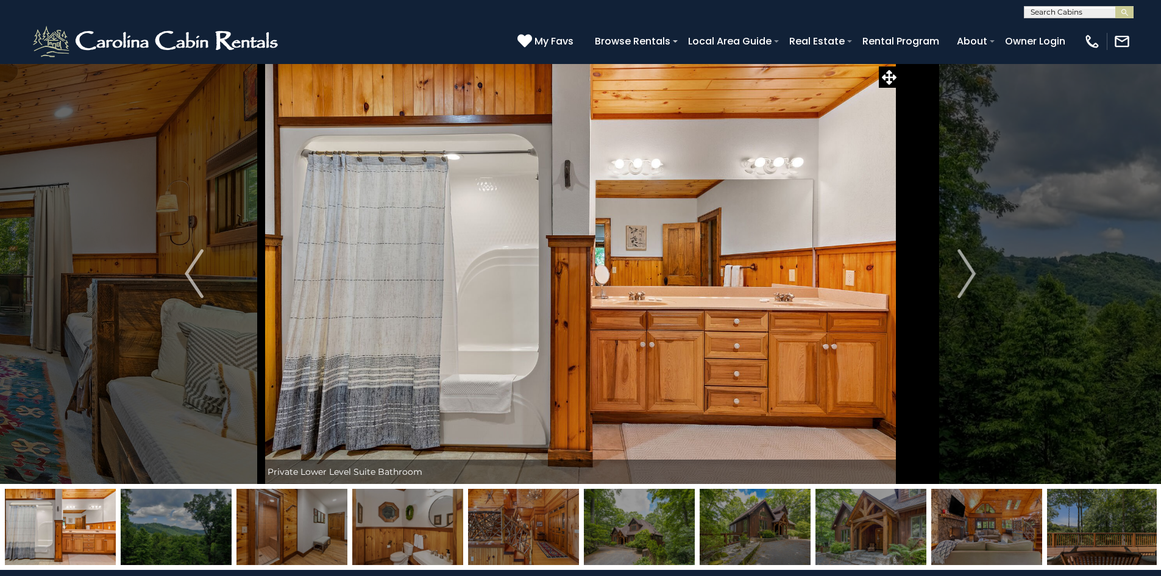
click at [968, 279] on img "Next" at bounding box center [967, 273] width 18 height 49
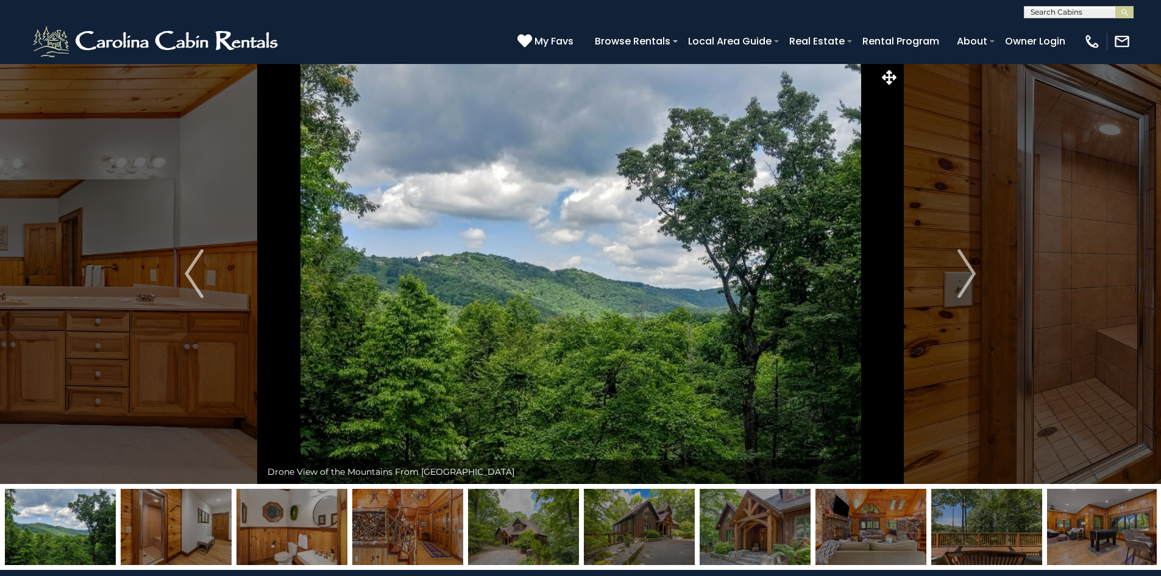
click at [968, 279] on img "Next" at bounding box center [967, 273] width 18 height 49
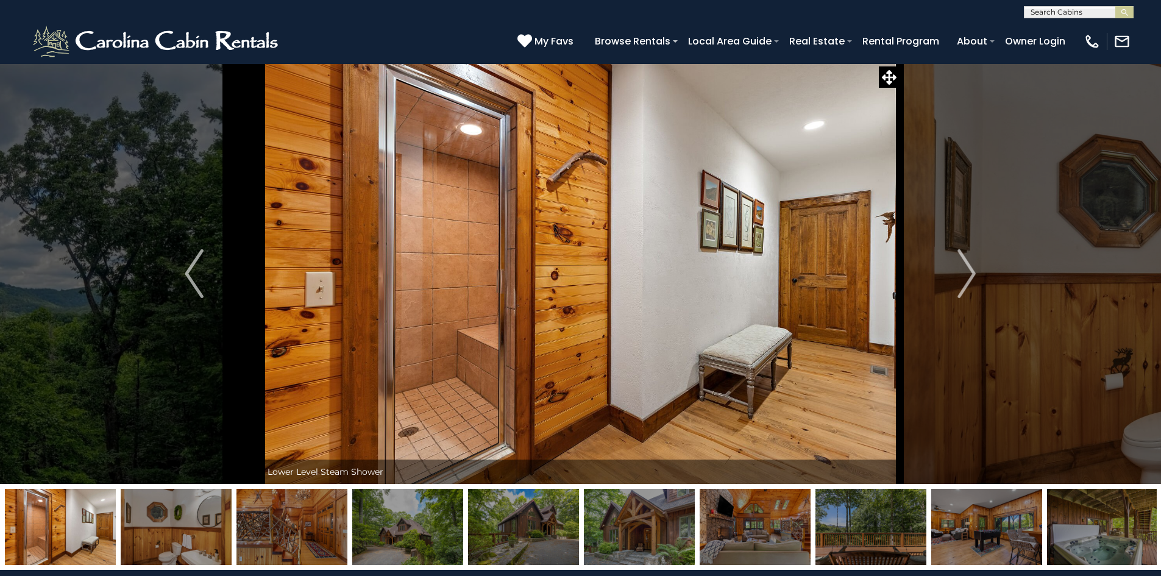
click at [968, 279] on img "Next" at bounding box center [967, 273] width 18 height 49
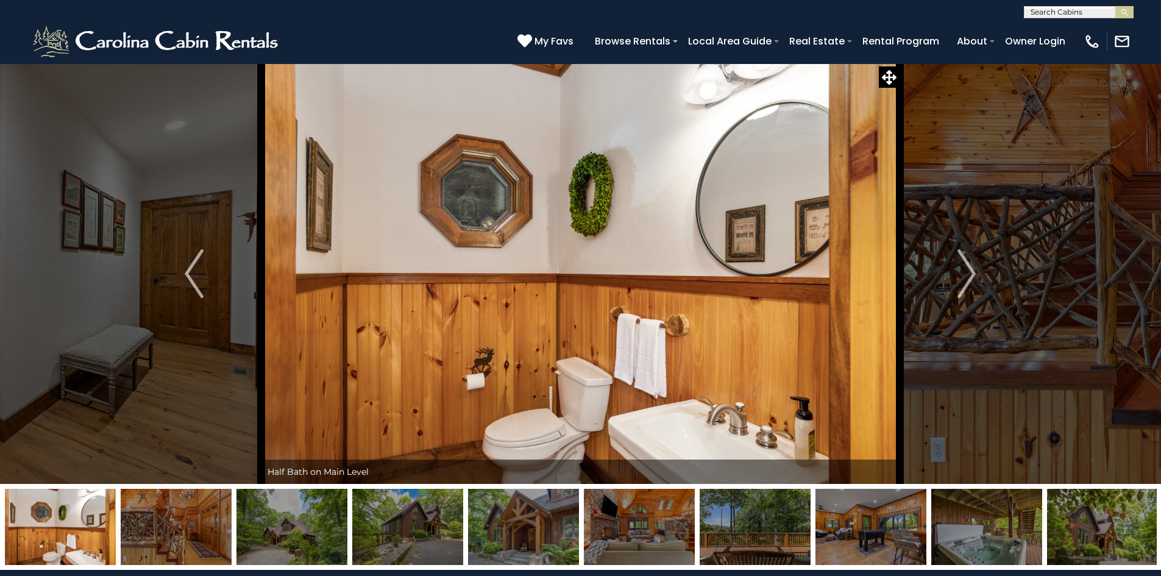
click at [968, 279] on img "Next" at bounding box center [967, 273] width 18 height 49
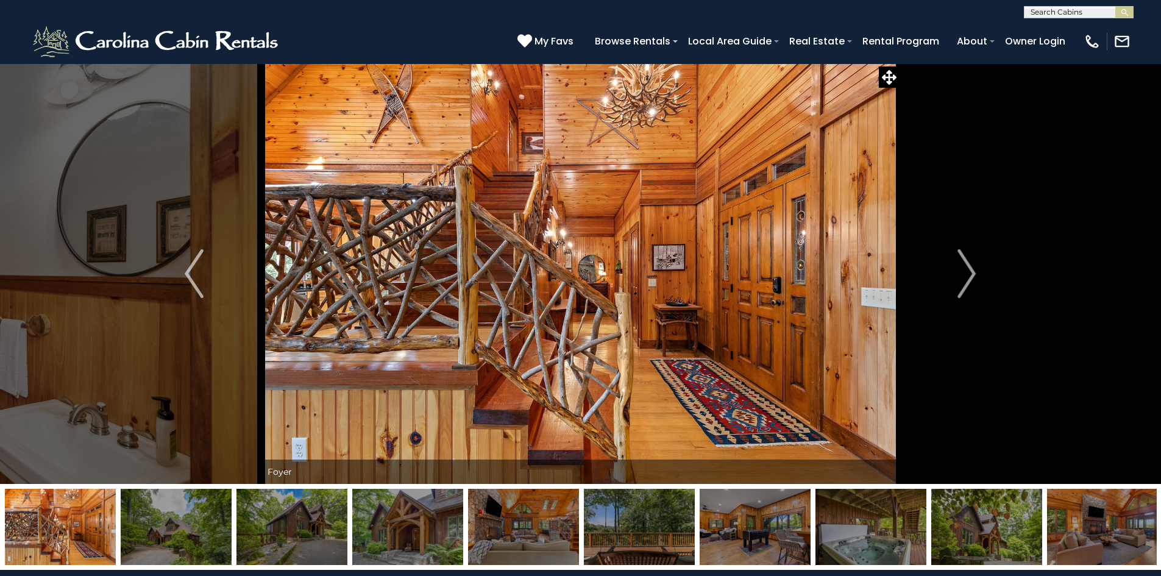
click at [968, 279] on img "Next" at bounding box center [967, 273] width 18 height 49
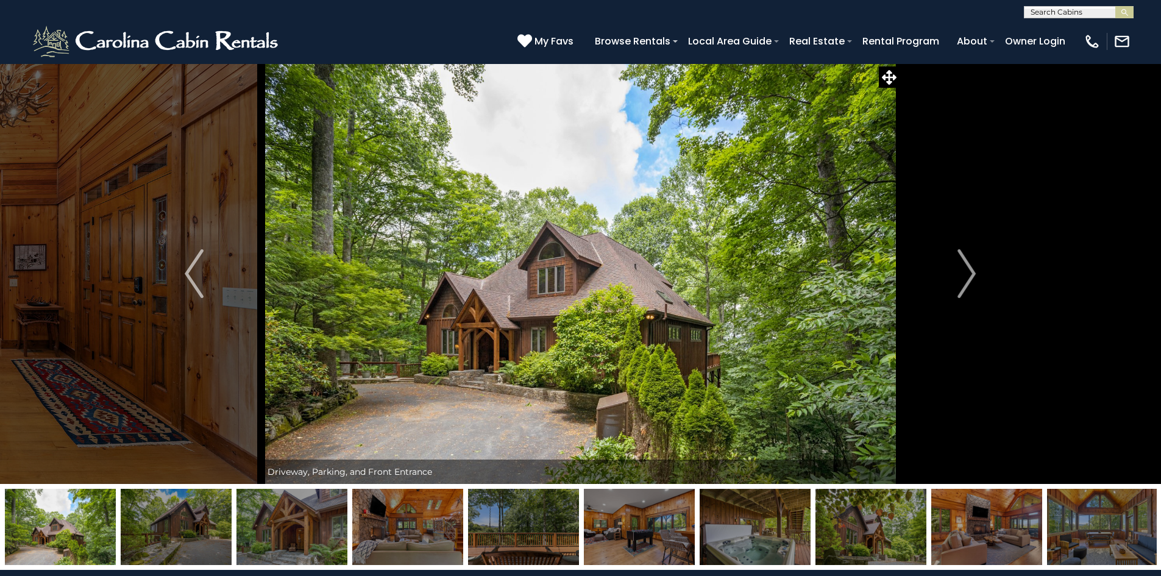
click at [968, 279] on img "Next" at bounding box center [967, 273] width 18 height 49
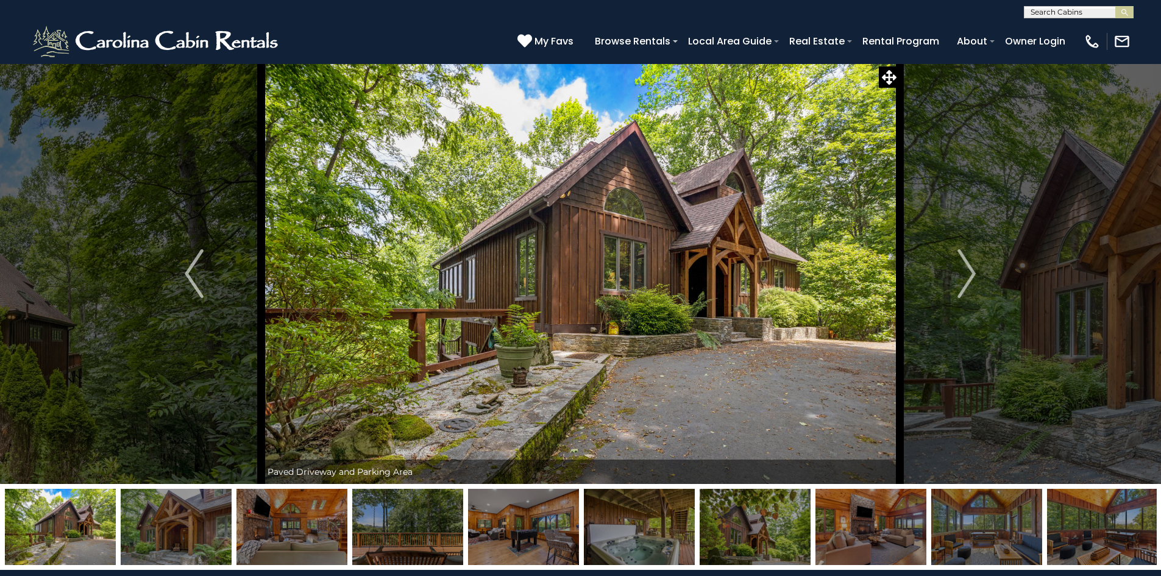
click at [968, 279] on img "Next" at bounding box center [967, 273] width 18 height 49
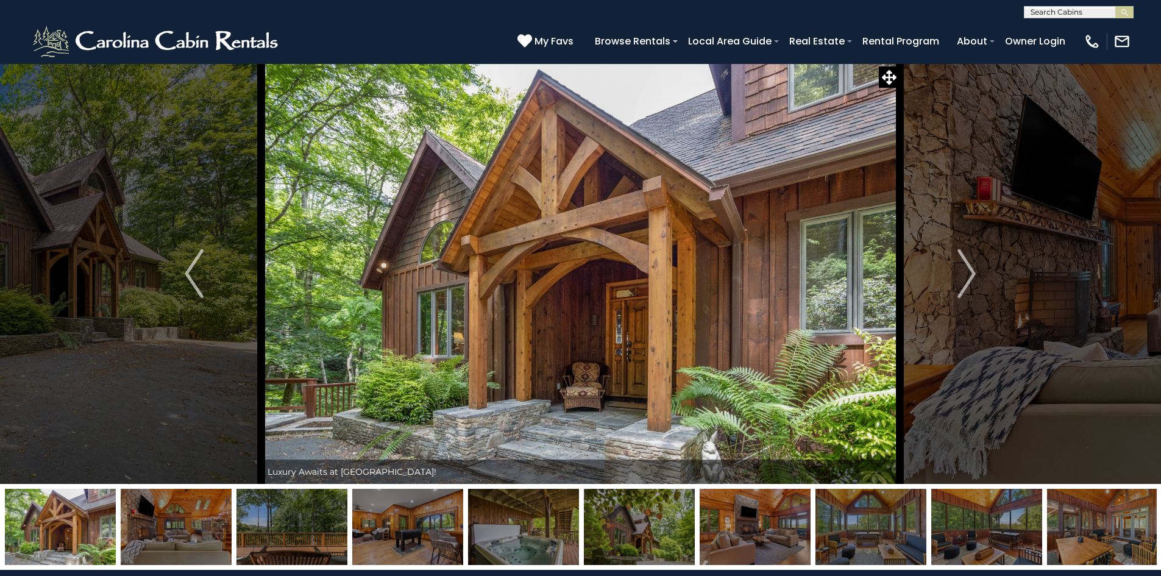
click at [968, 279] on img "Next" at bounding box center [967, 273] width 18 height 49
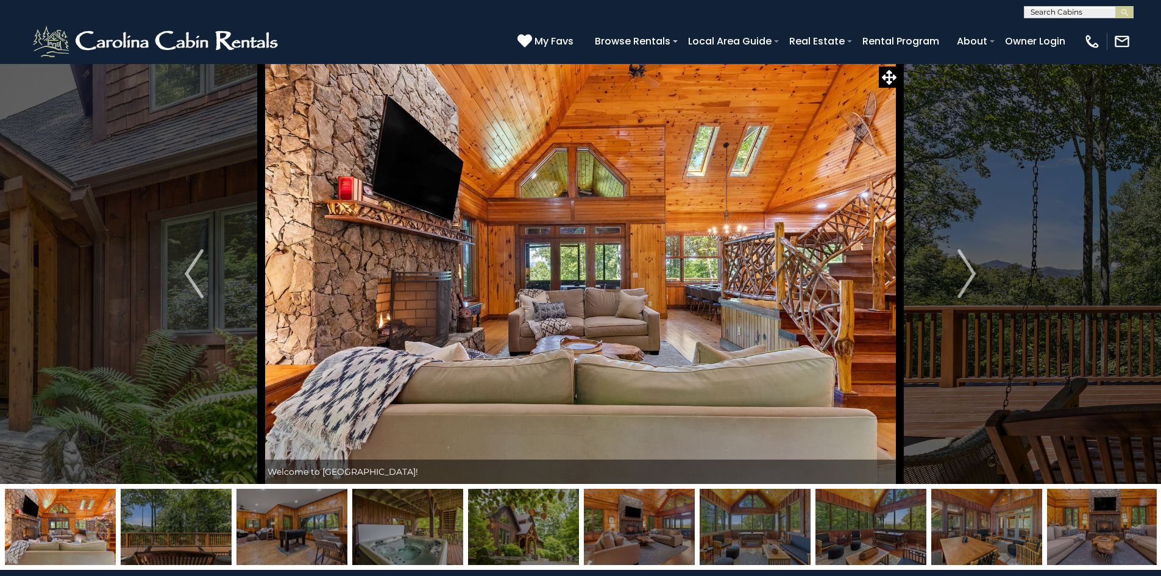
click at [968, 279] on img "Next" at bounding box center [967, 273] width 18 height 49
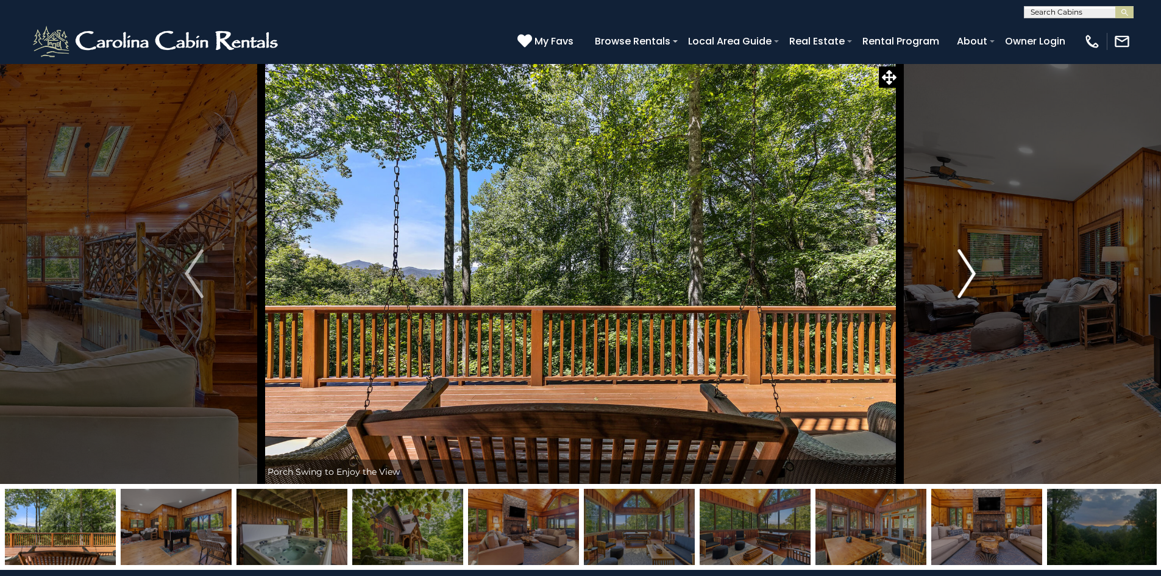
click at [996, 251] on button "Next" at bounding box center [967, 273] width 134 height 421
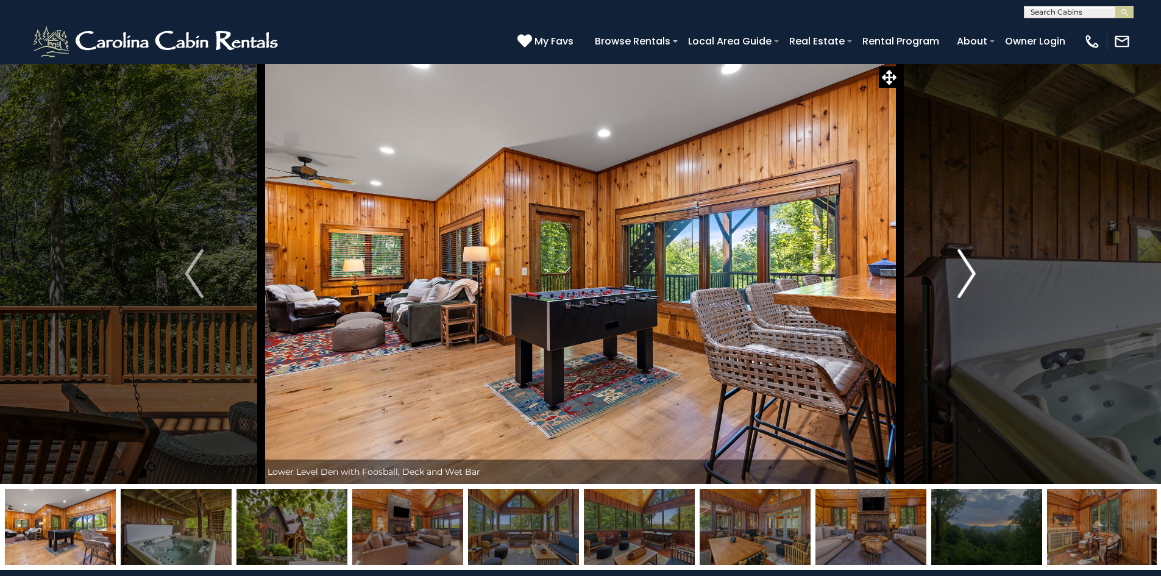
click at [996, 251] on button "Next" at bounding box center [967, 273] width 134 height 421
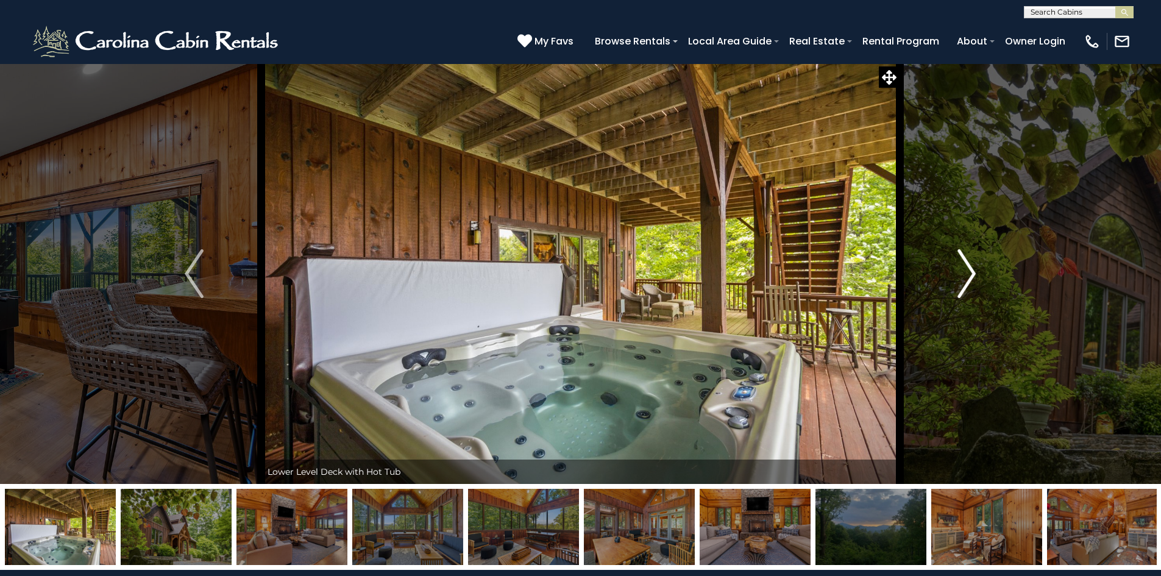
click at [996, 251] on button "Next" at bounding box center [967, 273] width 134 height 421
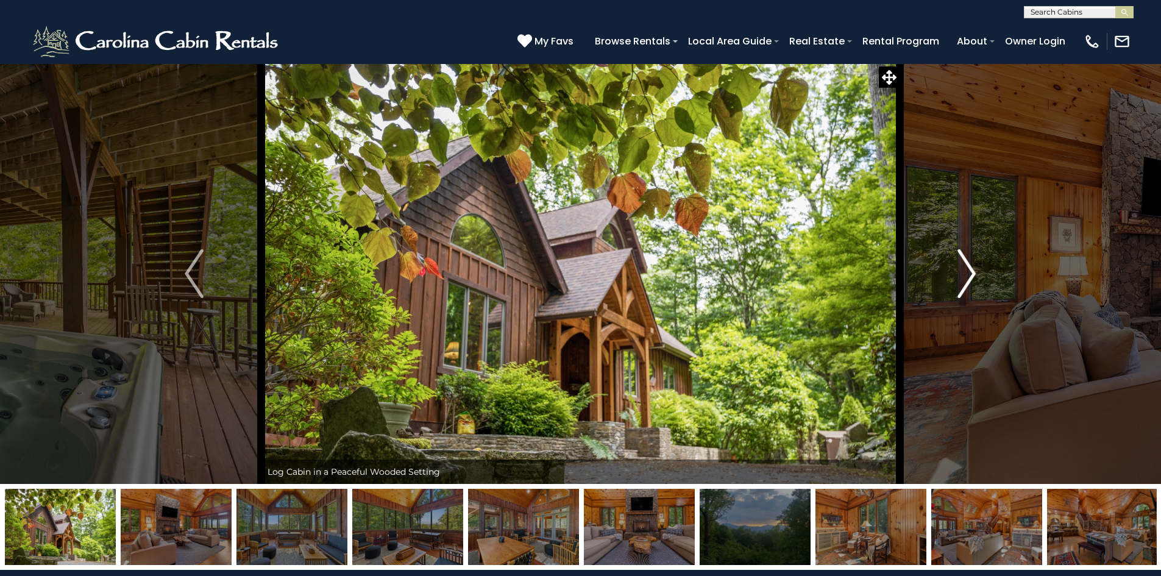
click at [996, 251] on button "Next" at bounding box center [967, 273] width 134 height 421
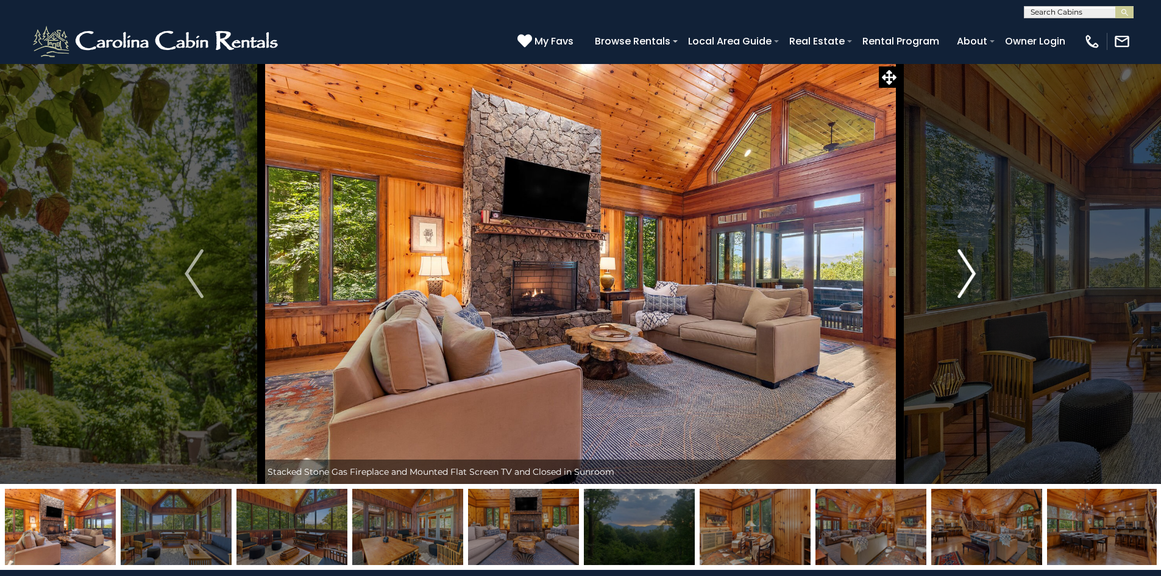
click at [996, 251] on button "Next" at bounding box center [967, 273] width 134 height 421
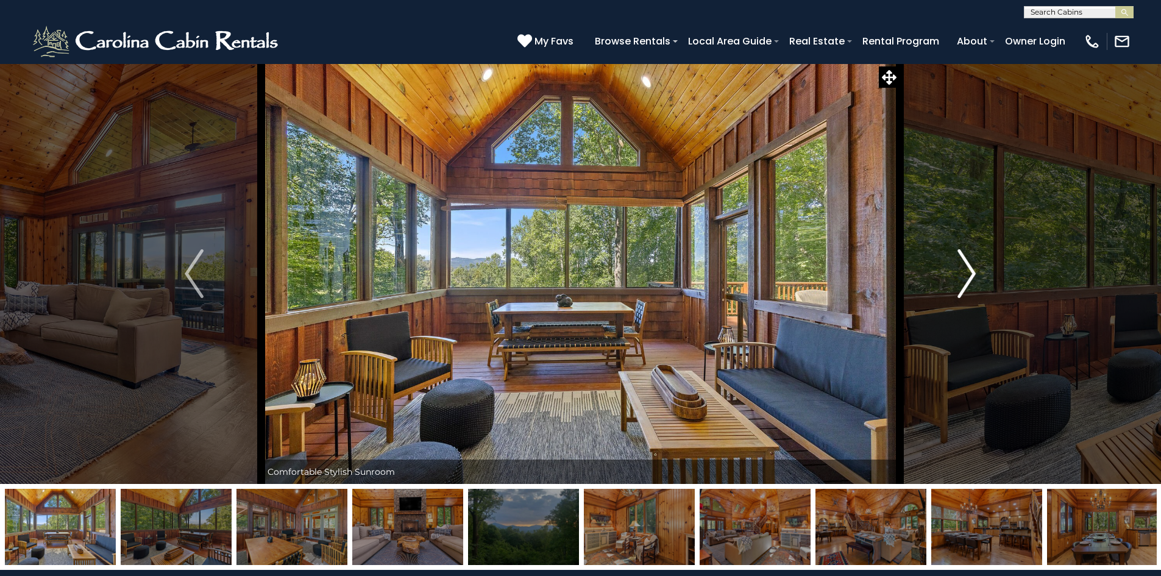
click at [996, 251] on button "Next" at bounding box center [967, 273] width 134 height 421
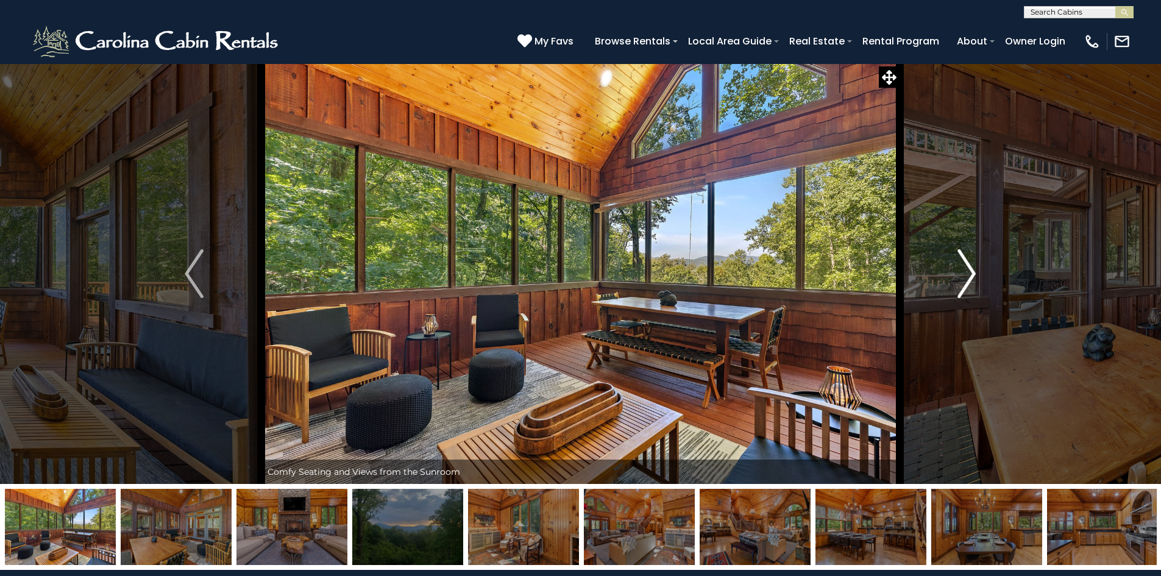
click at [996, 251] on button "Next" at bounding box center [967, 273] width 134 height 421
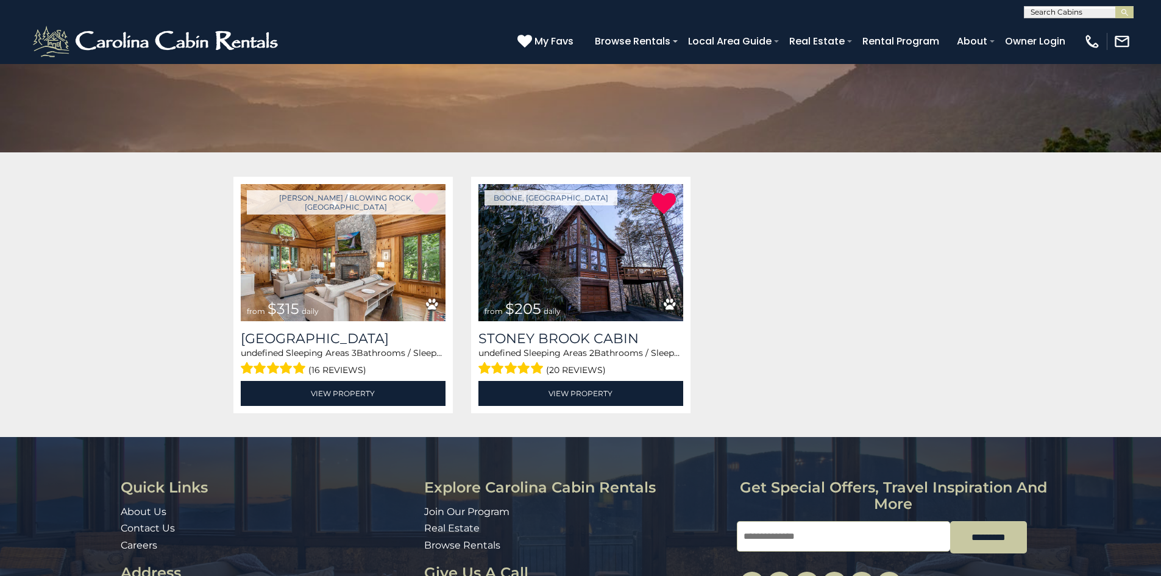
scroll to position [126, 0]
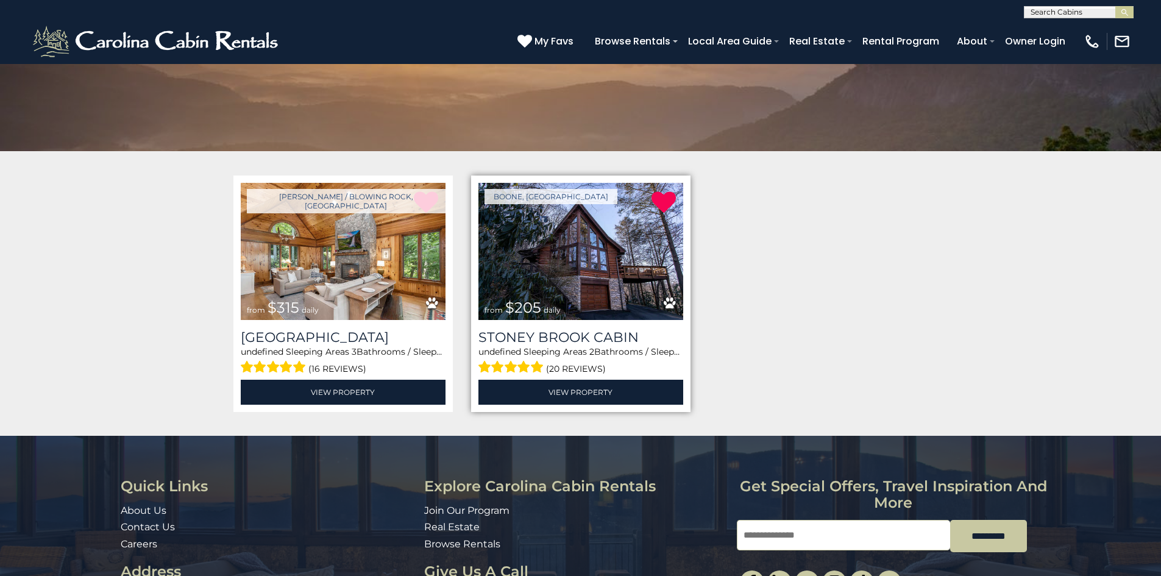
click at [594, 264] on img at bounding box center [581, 251] width 205 height 137
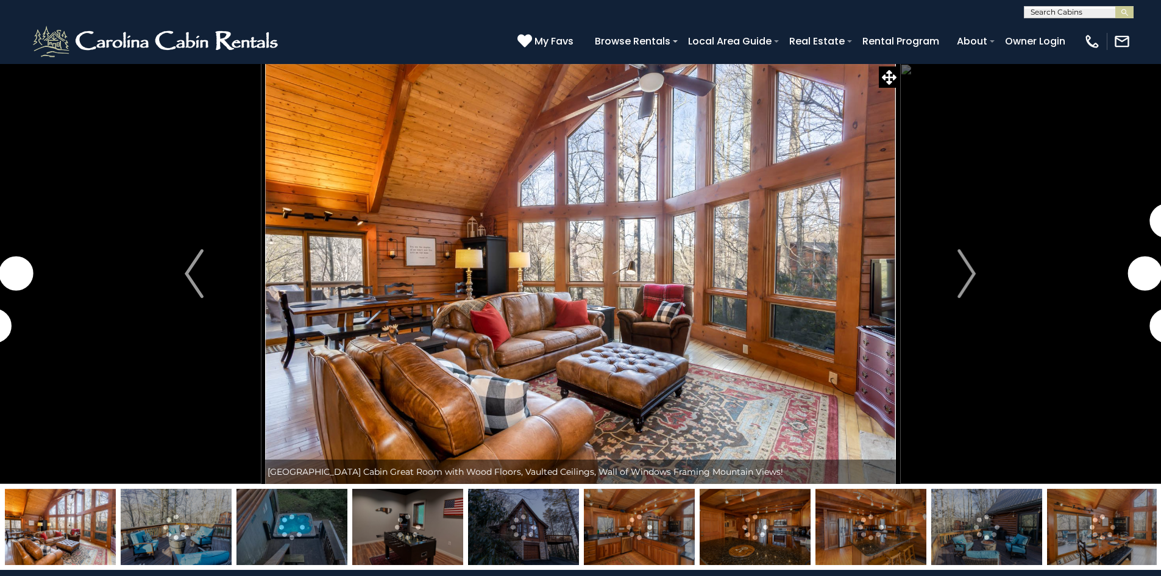
click at [966, 274] on img "Next" at bounding box center [967, 273] width 18 height 49
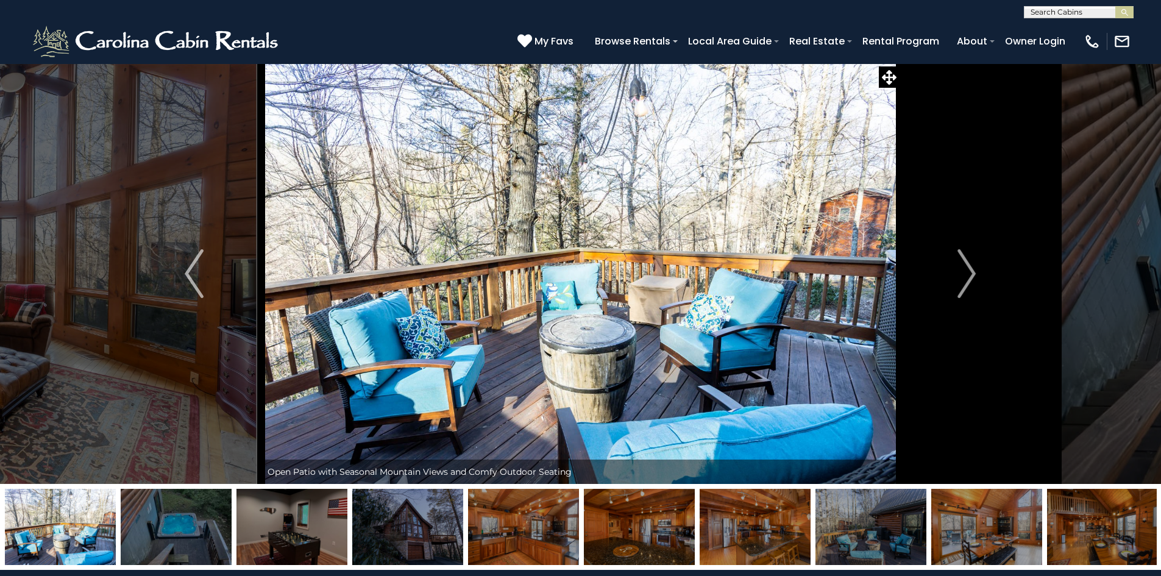
click at [966, 274] on img "Next" at bounding box center [967, 273] width 18 height 49
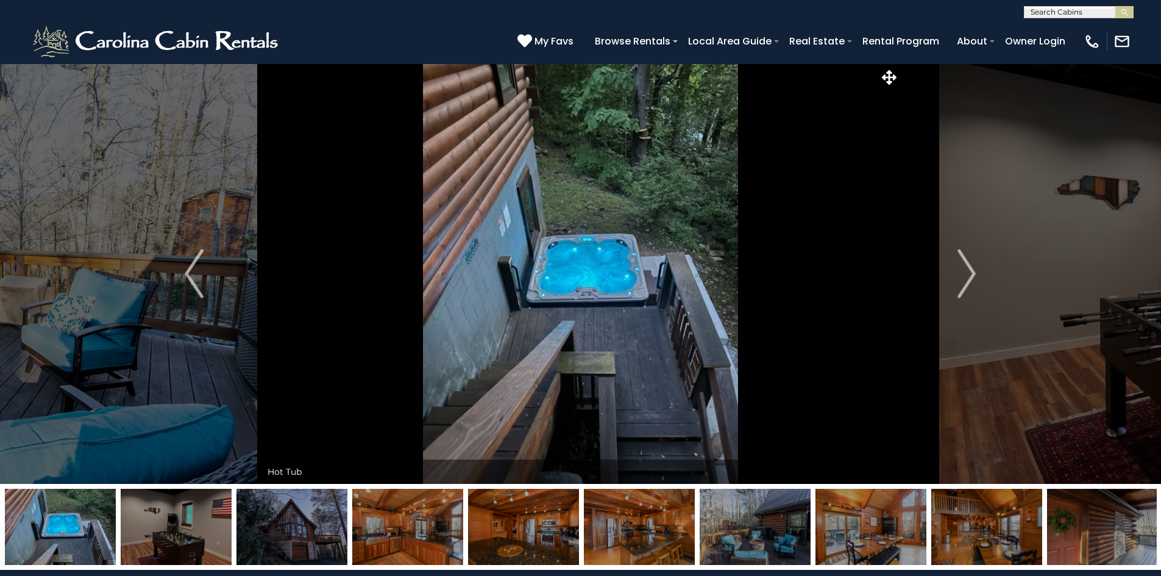
click at [966, 274] on img "Next" at bounding box center [967, 273] width 18 height 49
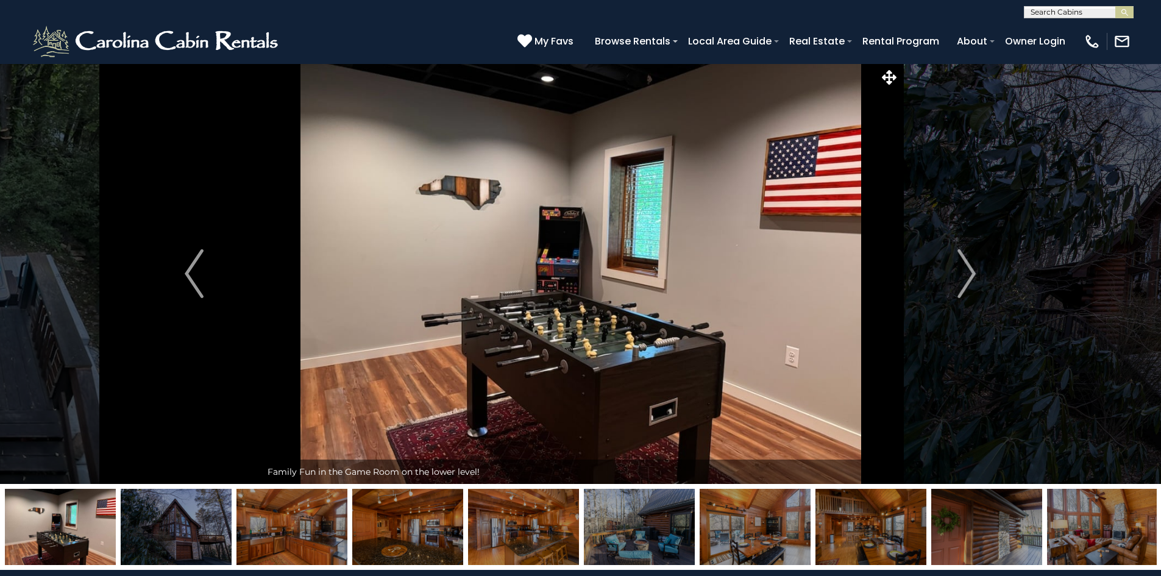
click at [966, 274] on img "Next" at bounding box center [967, 273] width 18 height 49
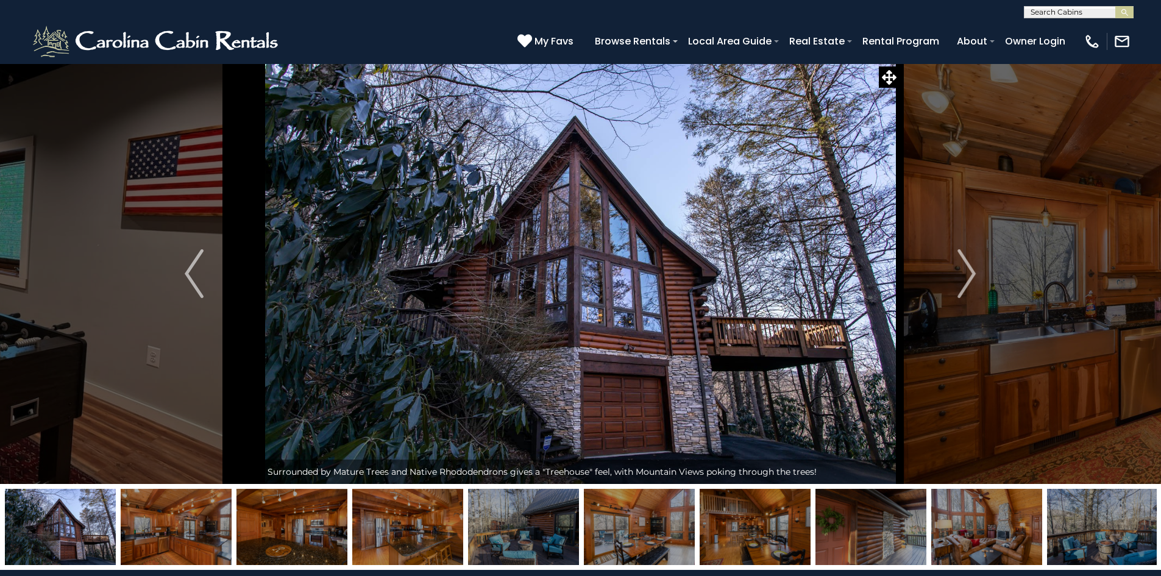
click at [966, 274] on img "Next" at bounding box center [967, 273] width 18 height 49
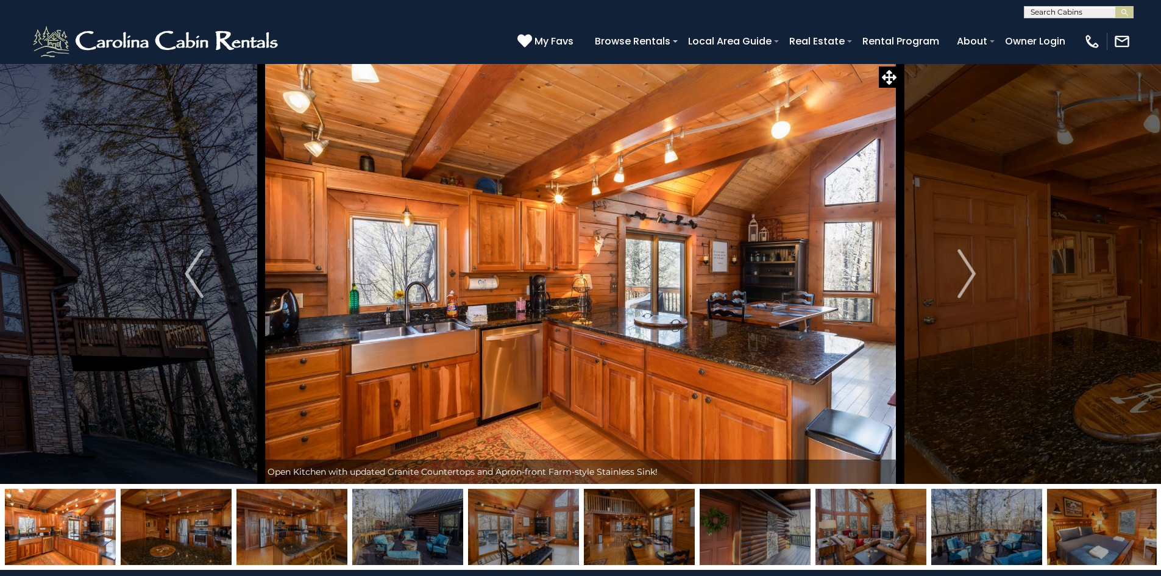
click at [966, 274] on img "Next" at bounding box center [967, 273] width 18 height 49
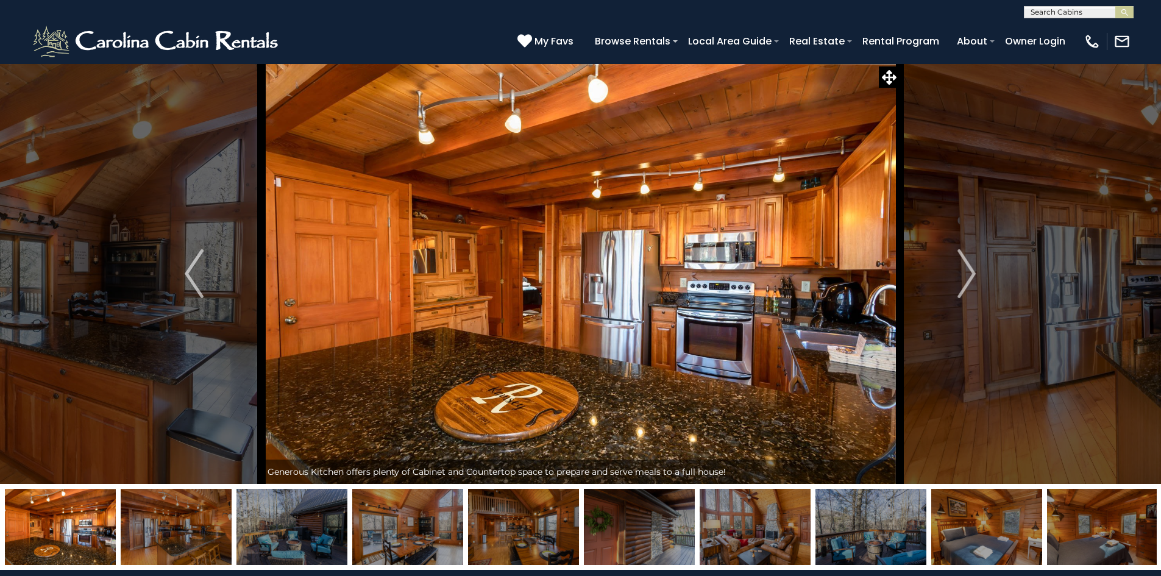
click at [966, 274] on img "Next" at bounding box center [967, 273] width 18 height 49
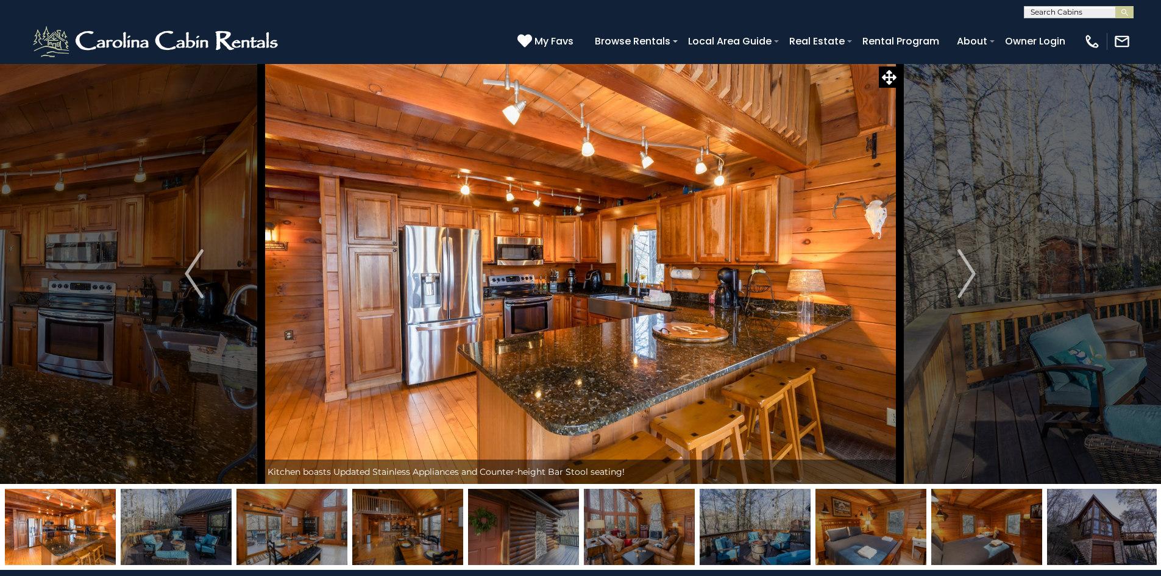
click at [966, 274] on img "Next" at bounding box center [967, 273] width 18 height 49
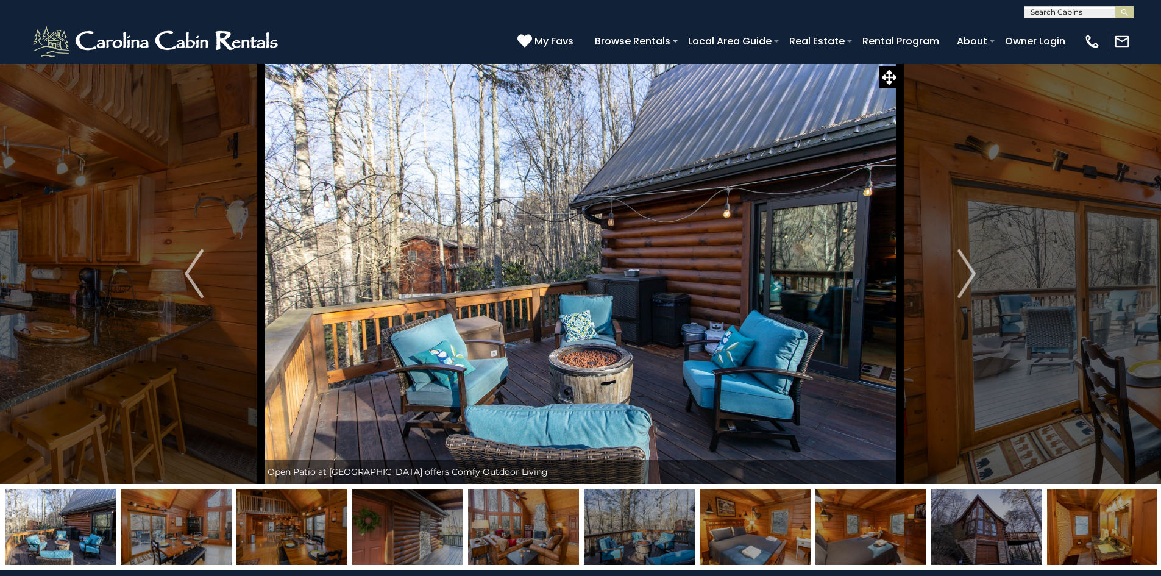
click at [966, 274] on img "Next" at bounding box center [967, 273] width 18 height 49
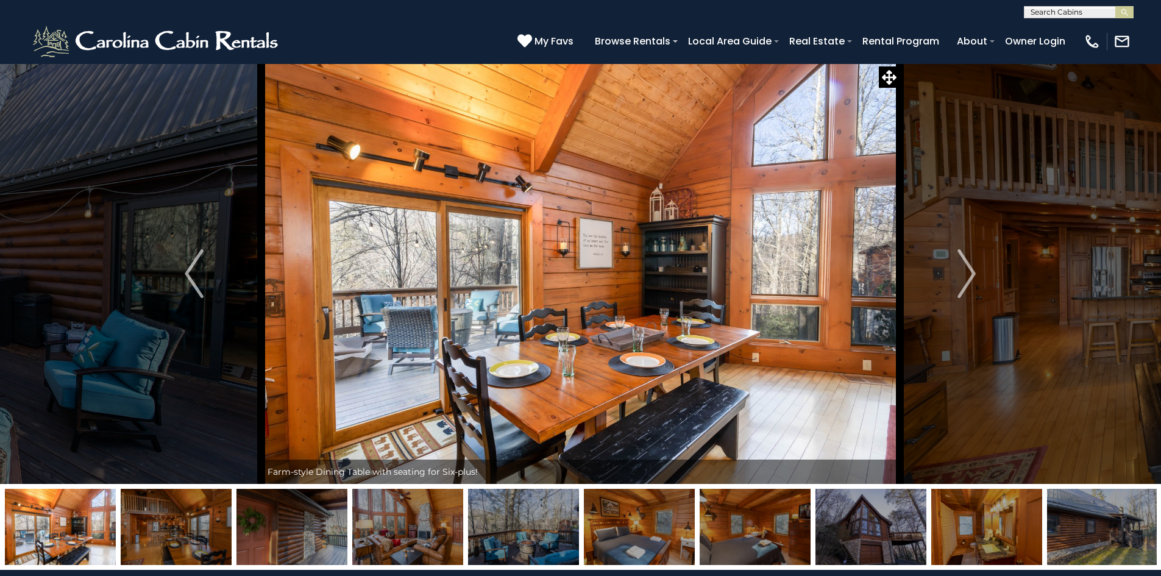
click at [966, 274] on img "Next" at bounding box center [967, 273] width 18 height 49
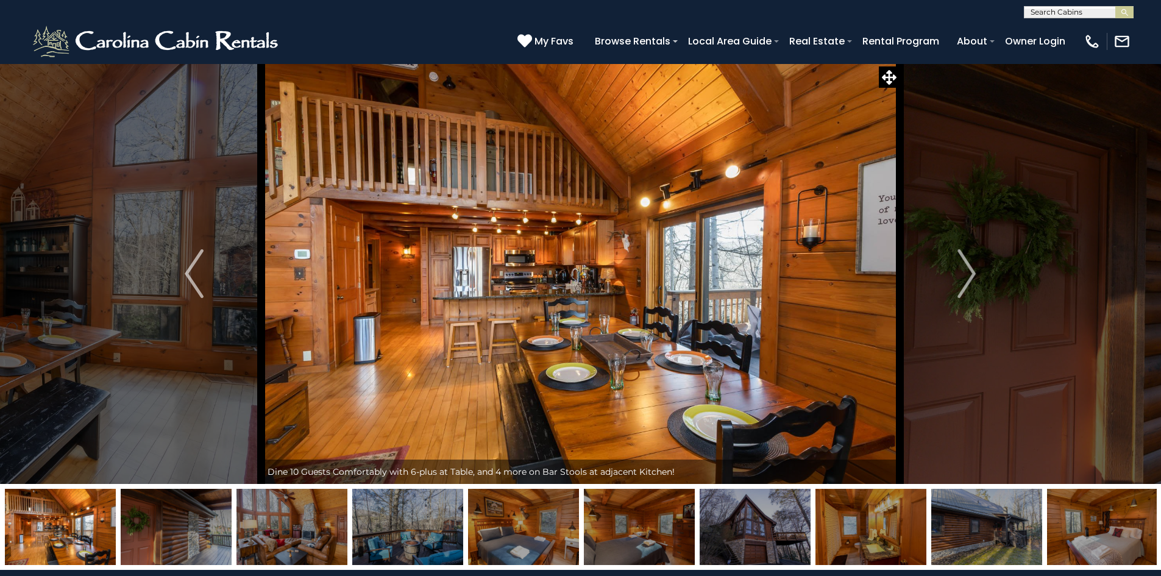
click at [966, 274] on img "Next" at bounding box center [967, 273] width 18 height 49
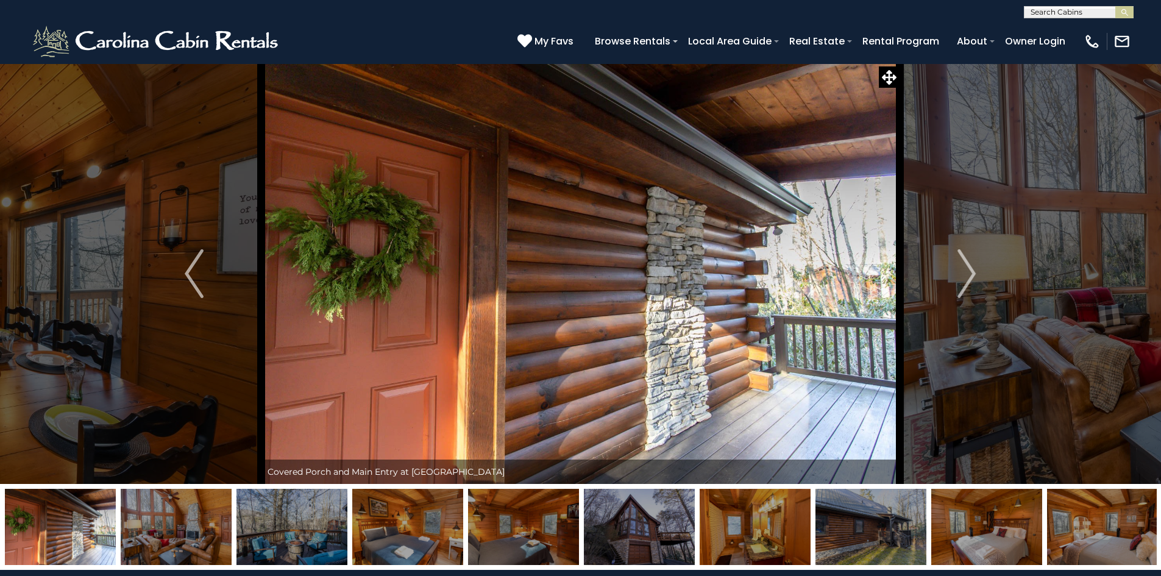
click at [966, 274] on img "Next" at bounding box center [967, 273] width 18 height 49
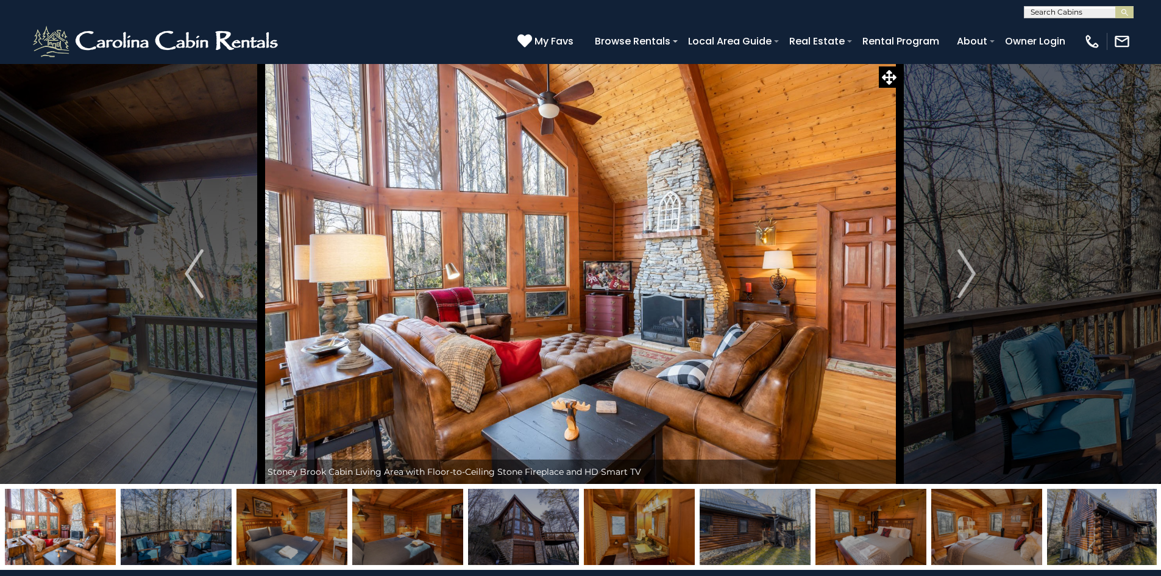
click at [966, 274] on img "Next" at bounding box center [967, 273] width 18 height 49
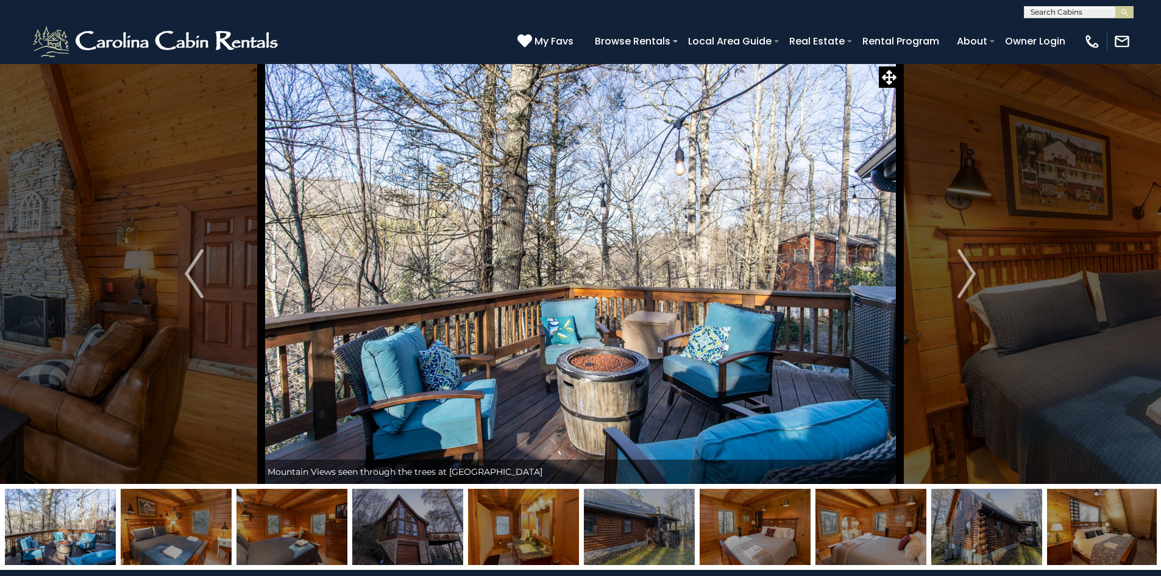
click at [966, 274] on img "Next" at bounding box center [967, 273] width 18 height 49
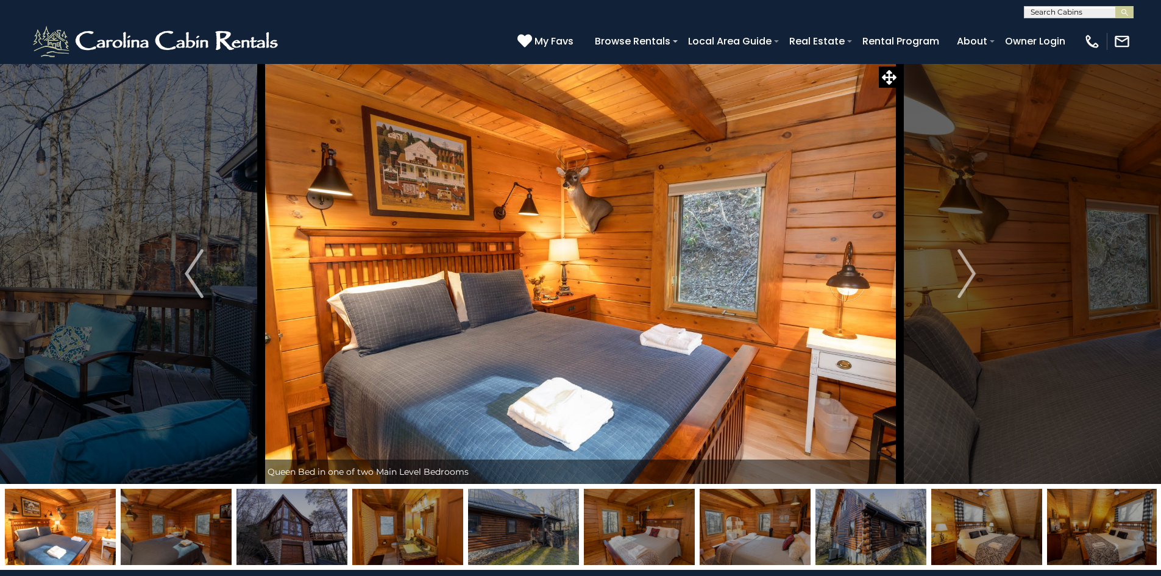
click at [966, 274] on img "Next" at bounding box center [967, 273] width 18 height 49
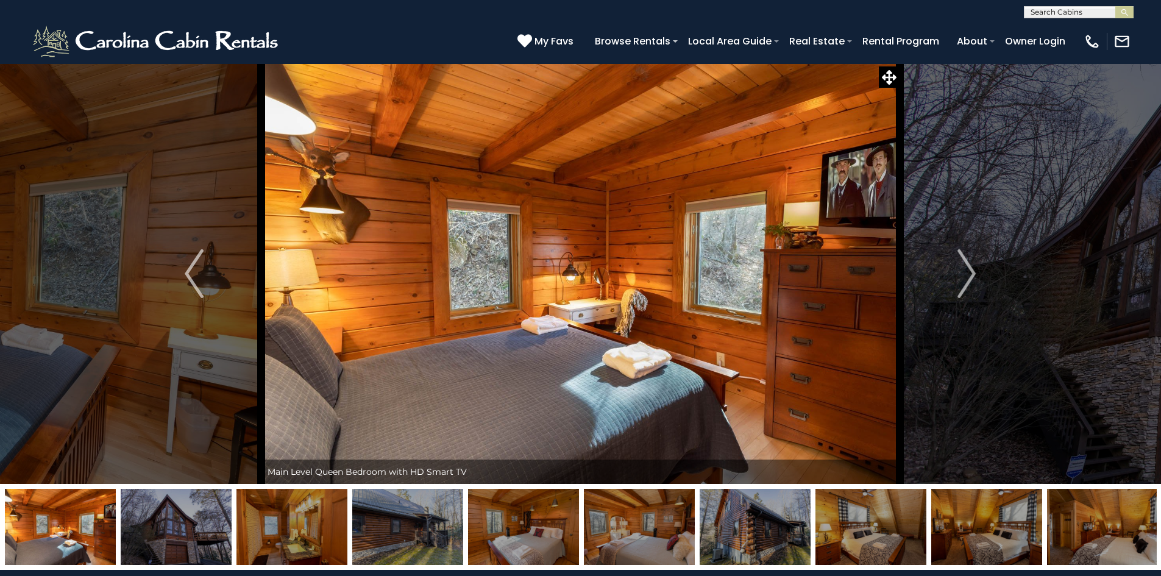
click at [966, 274] on img "Next" at bounding box center [967, 273] width 18 height 49
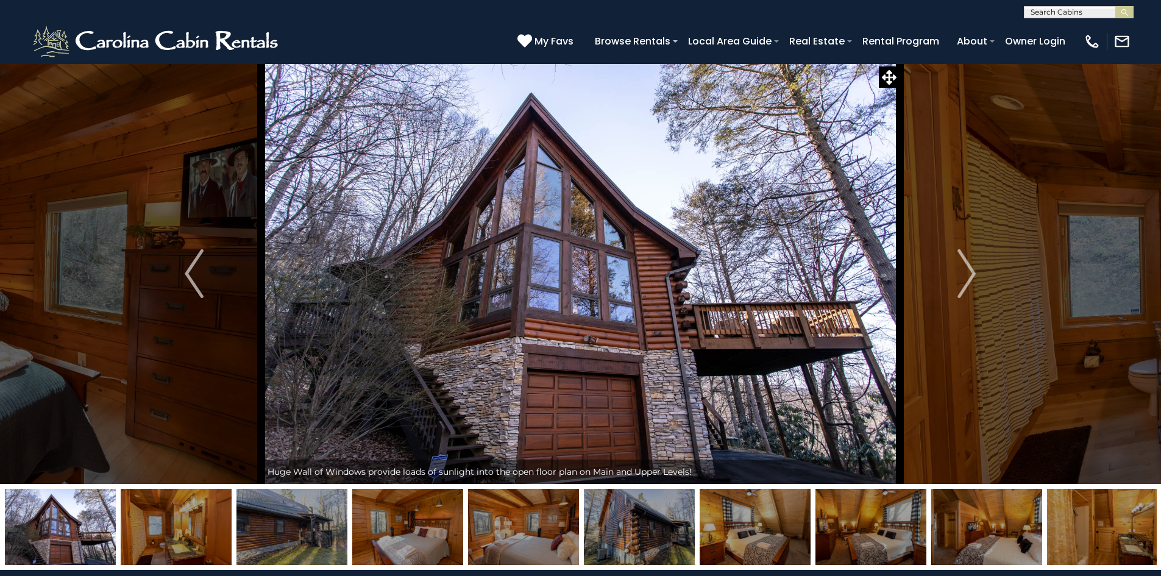
click at [966, 274] on img "Next" at bounding box center [967, 273] width 18 height 49
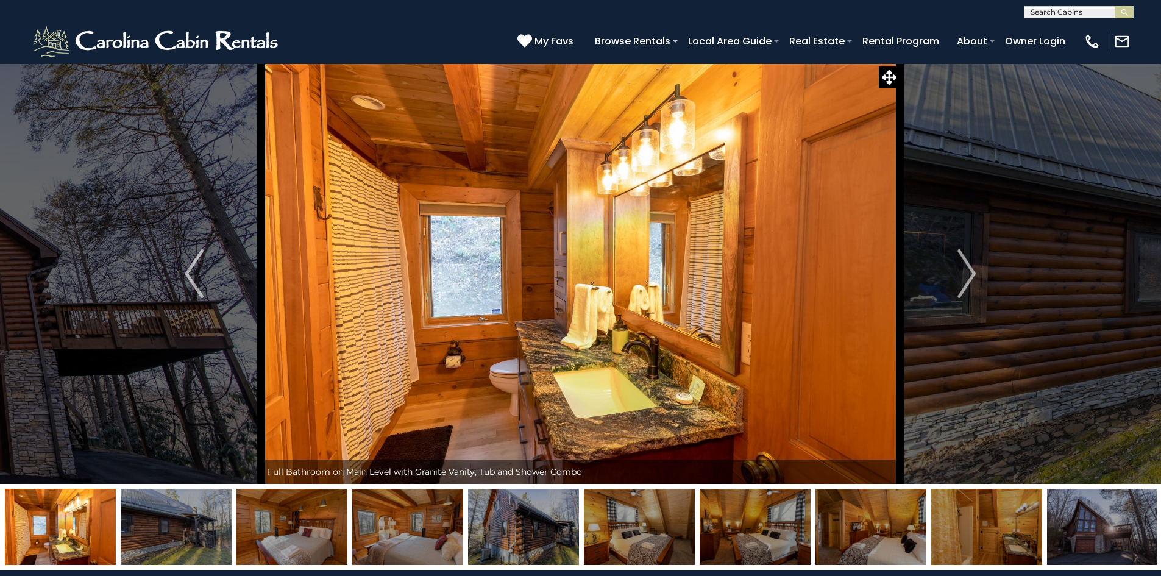
click at [966, 274] on img "Next" at bounding box center [967, 273] width 18 height 49
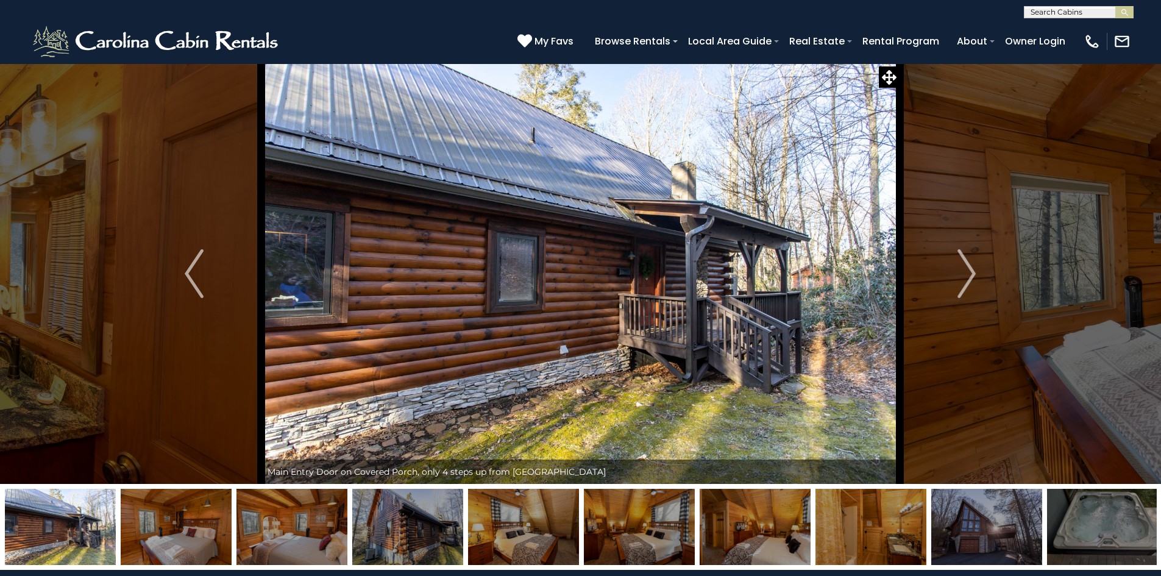
click at [966, 274] on img "Next" at bounding box center [967, 273] width 18 height 49
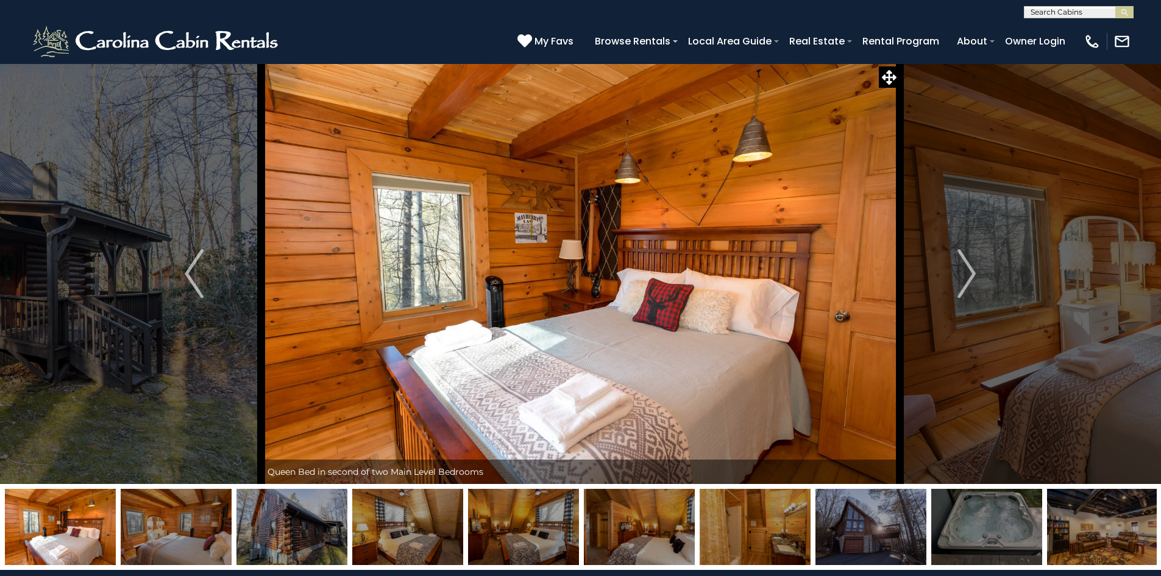
click at [966, 274] on img "Next" at bounding box center [967, 273] width 18 height 49
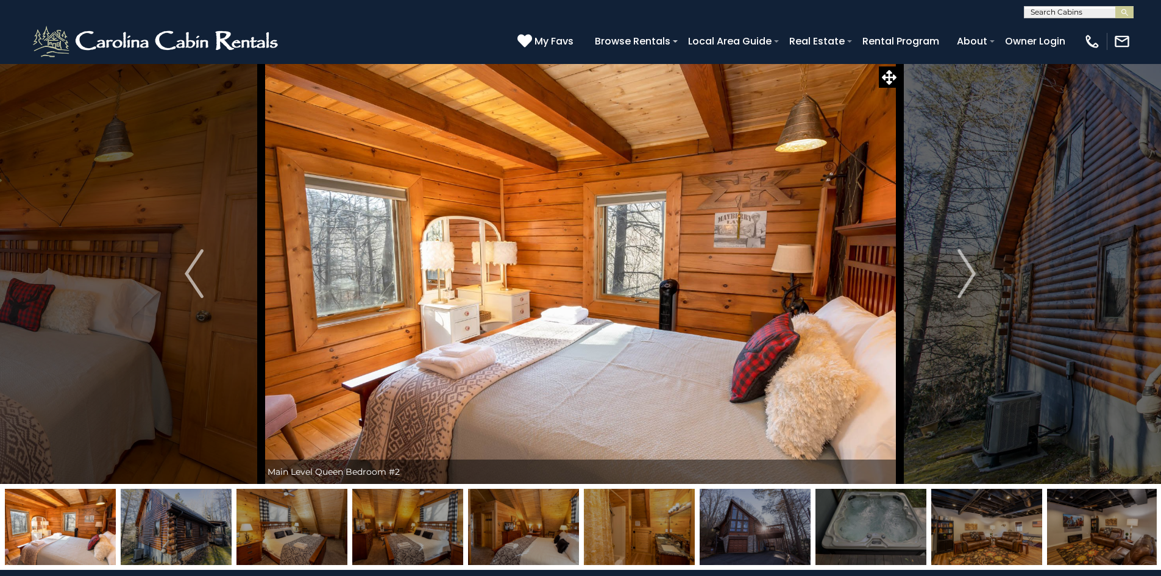
click at [966, 274] on img "Next" at bounding box center [967, 273] width 18 height 49
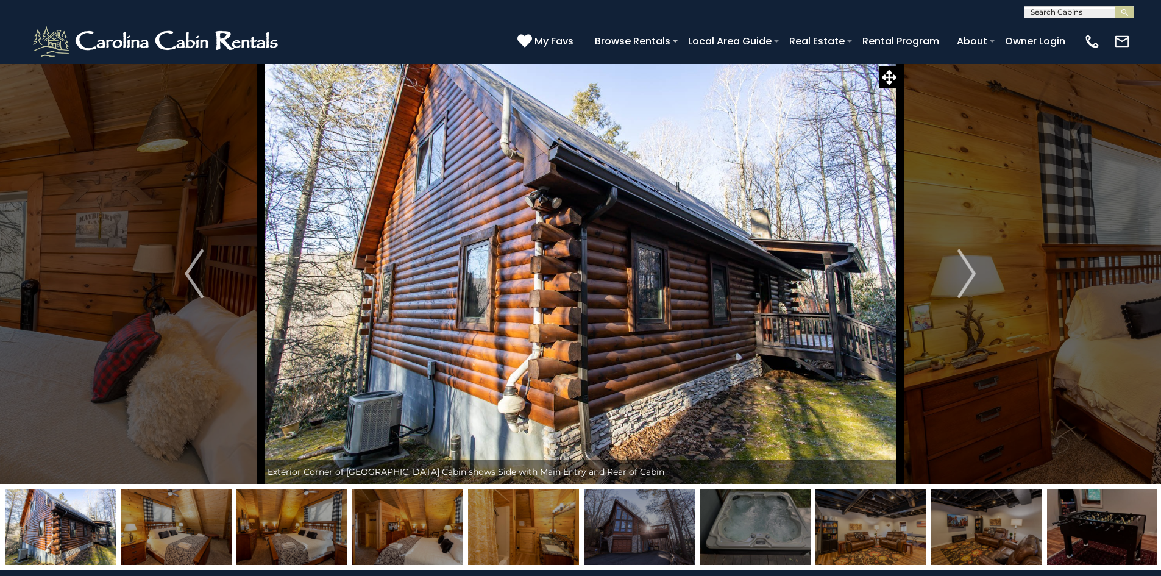
click at [966, 274] on img "Next" at bounding box center [967, 273] width 18 height 49
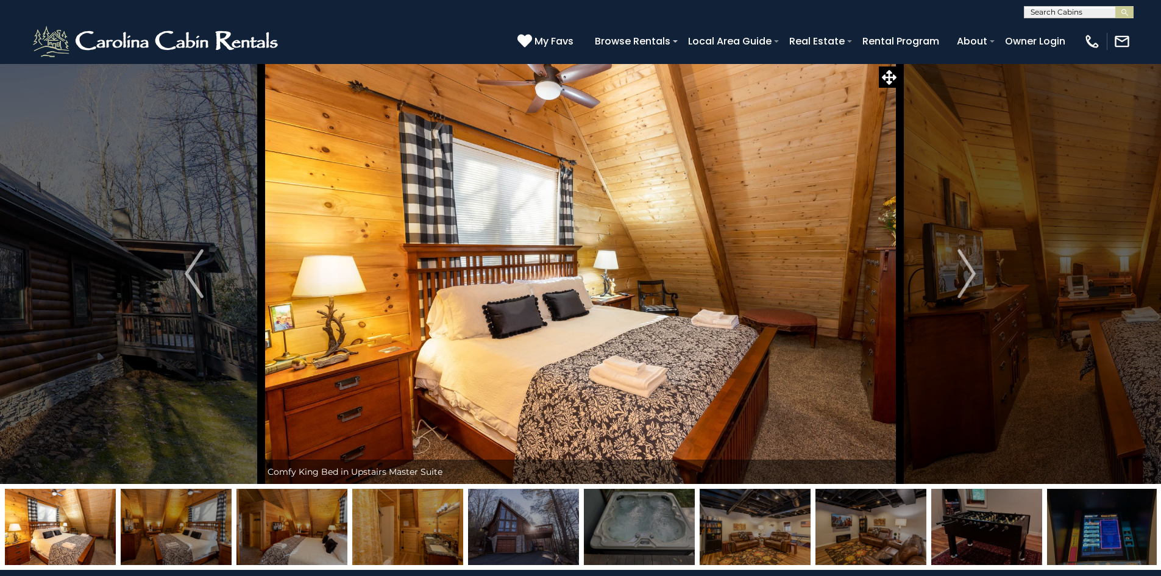
click at [966, 274] on img "Next" at bounding box center [967, 273] width 18 height 49
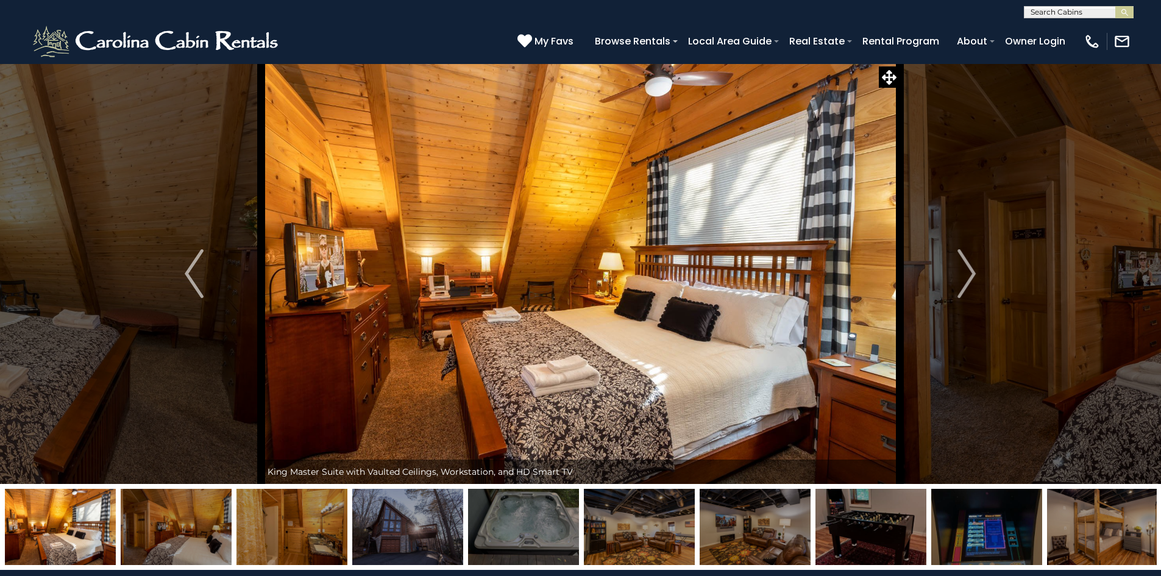
click at [966, 274] on img "Next" at bounding box center [967, 273] width 18 height 49
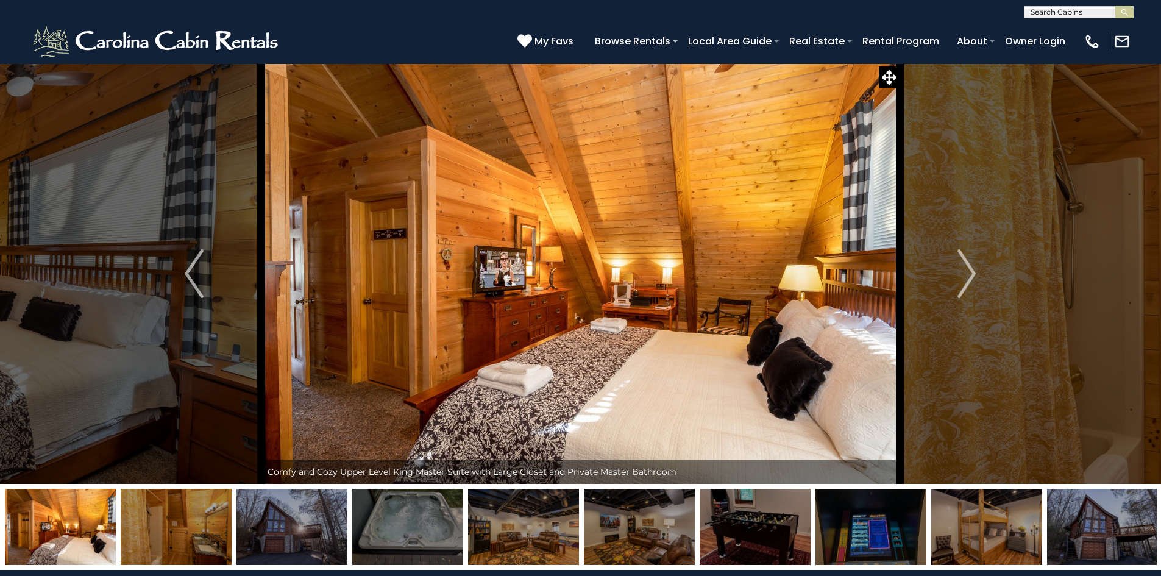
click at [966, 274] on img "Next" at bounding box center [967, 273] width 18 height 49
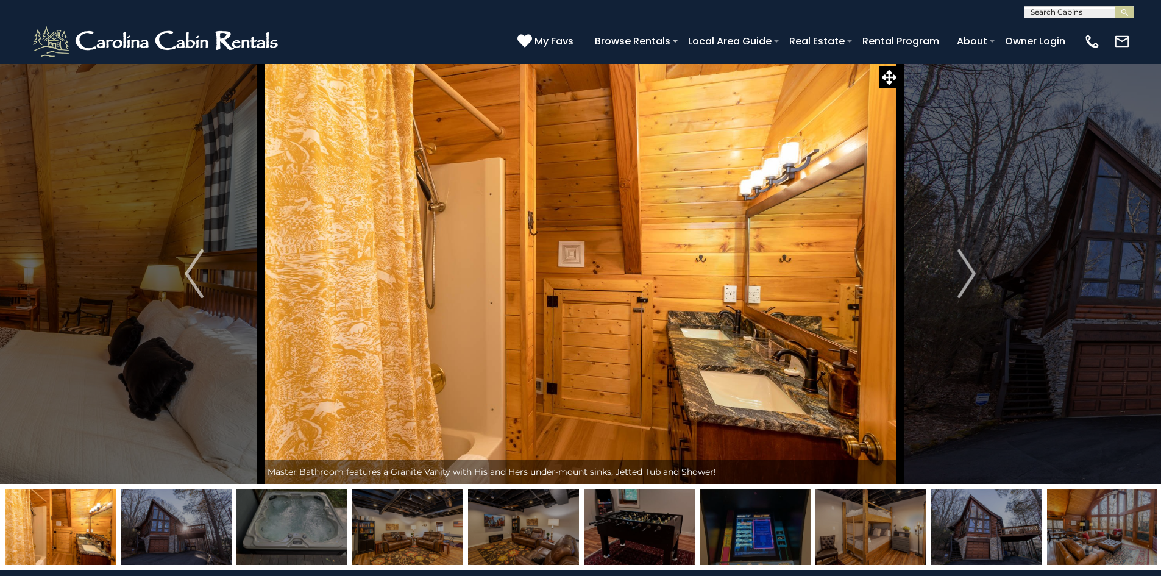
click at [966, 274] on img "Next" at bounding box center [967, 273] width 18 height 49
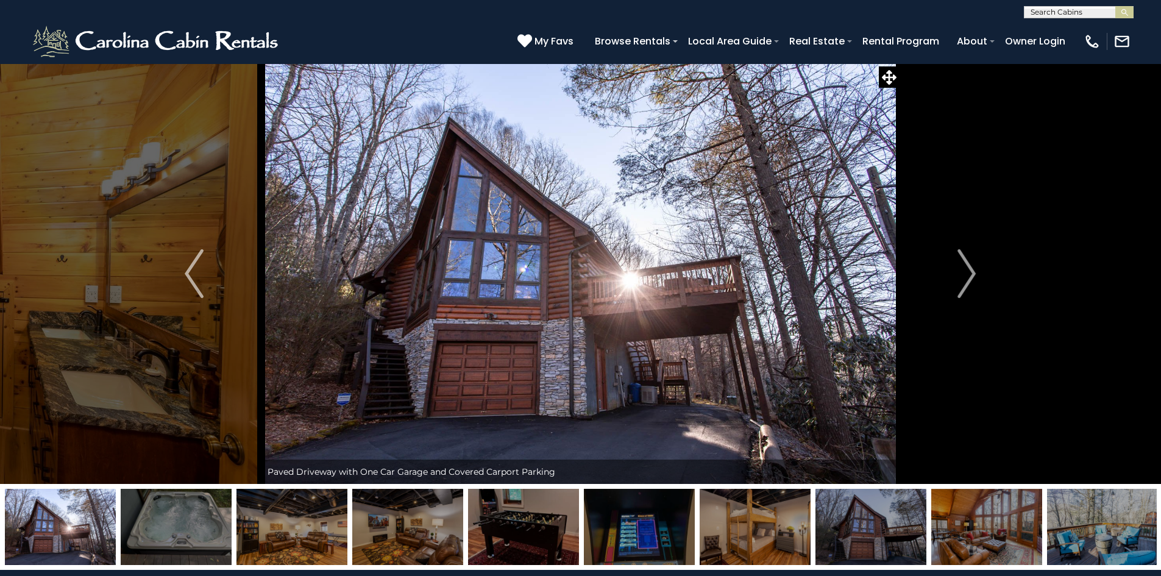
click at [966, 274] on img "Next" at bounding box center [967, 273] width 18 height 49
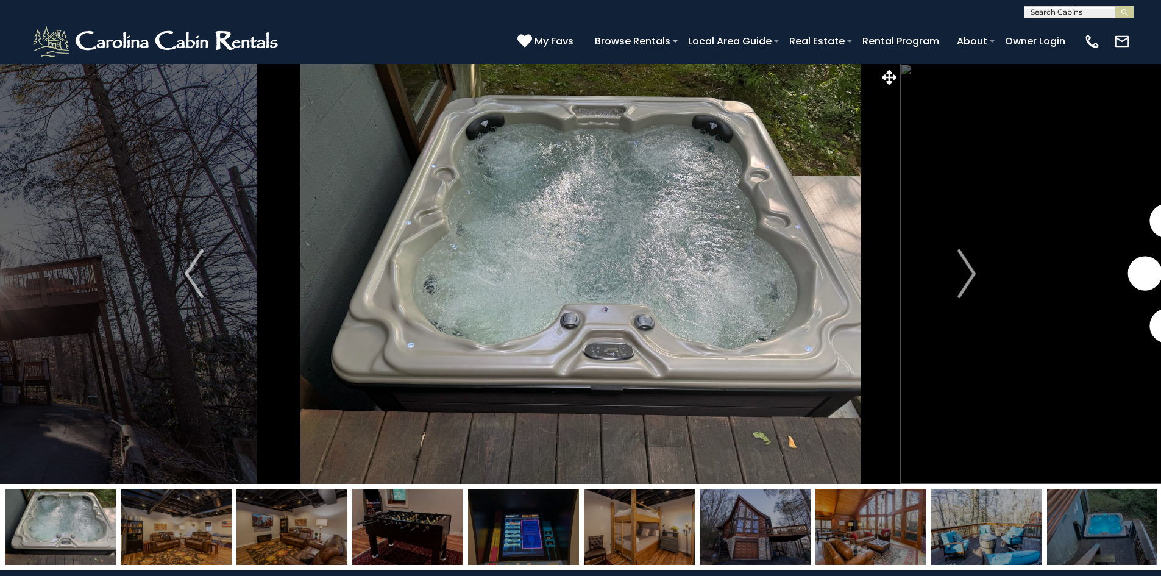
click at [966, 274] on img "Next" at bounding box center [967, 273] width 18 height 49
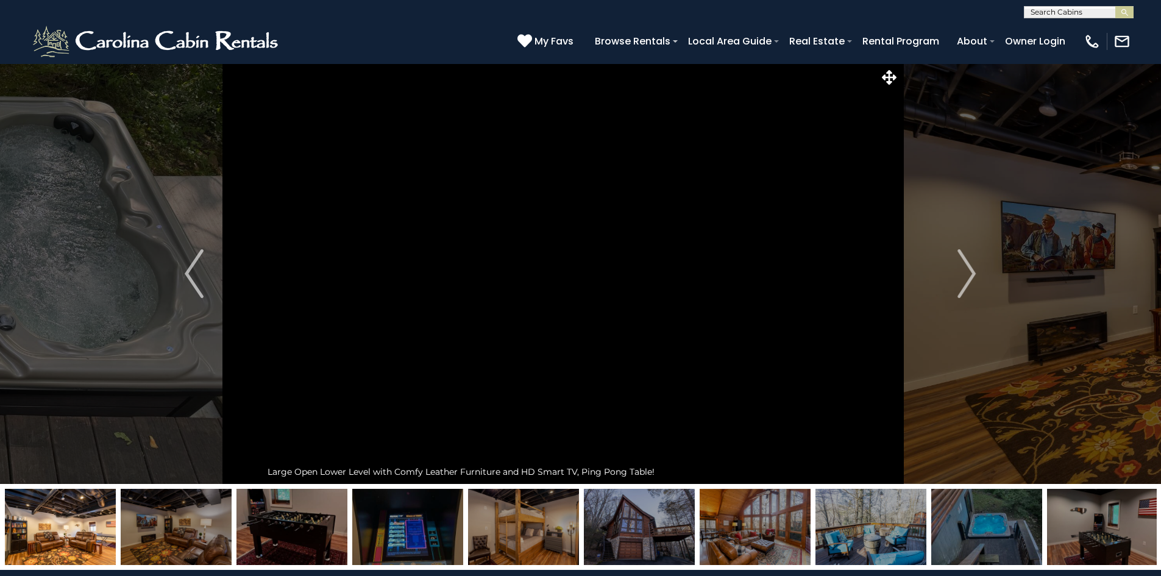
click at [966, 274] on img "Next" at bounding box center [967, 273] width 18 height 49
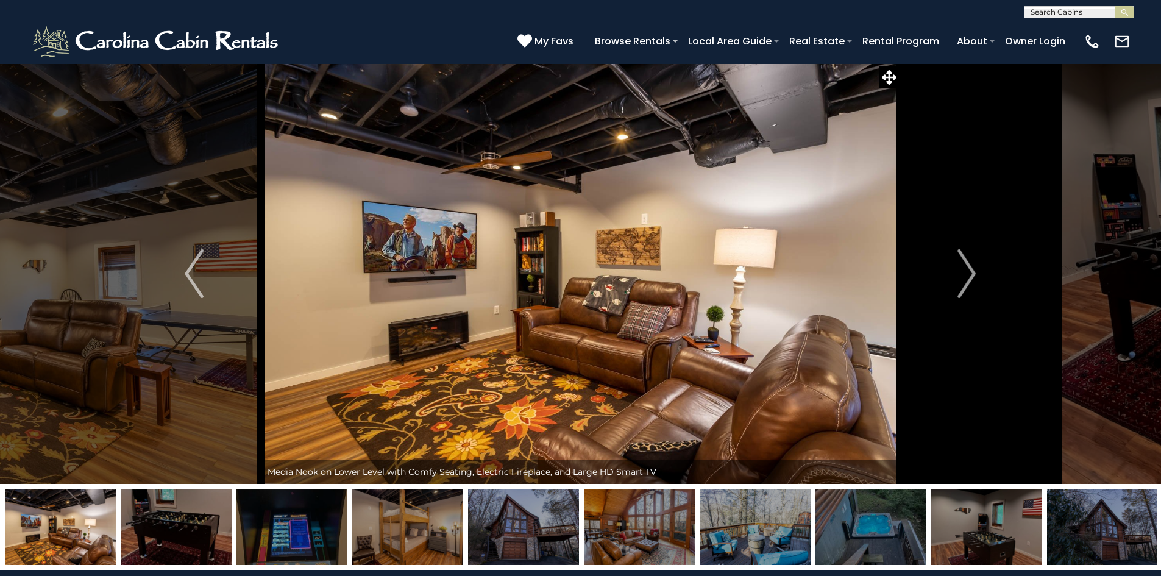
click at [966, 274] on img "Next" at bounding box center [967, 273] width 18 height 49
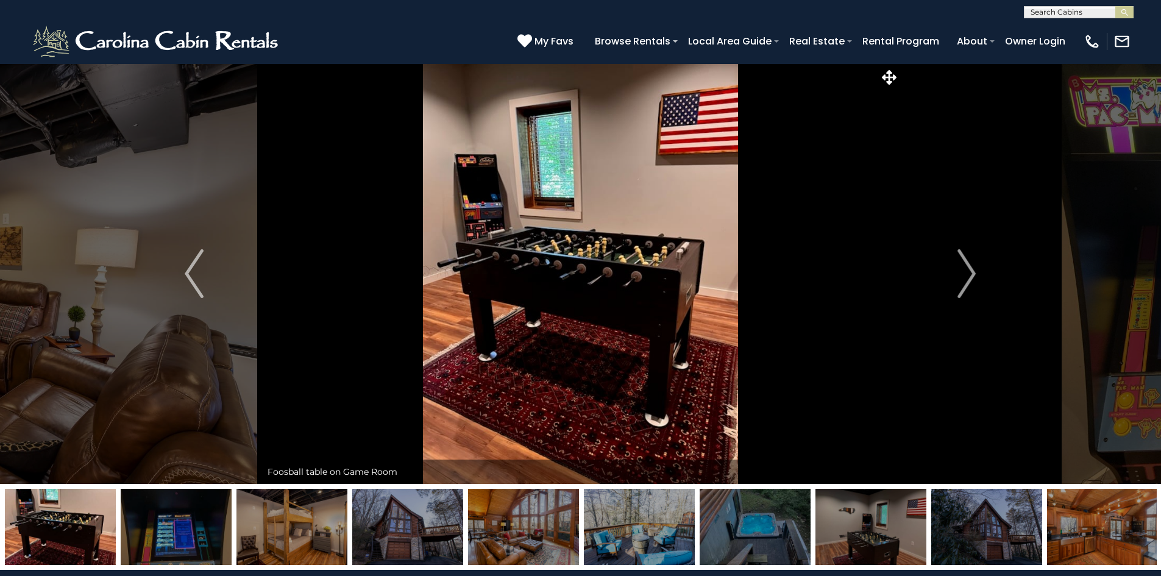
click at [966, 274] on img "Next" at bounding box center [967, 273] width 18 height 49
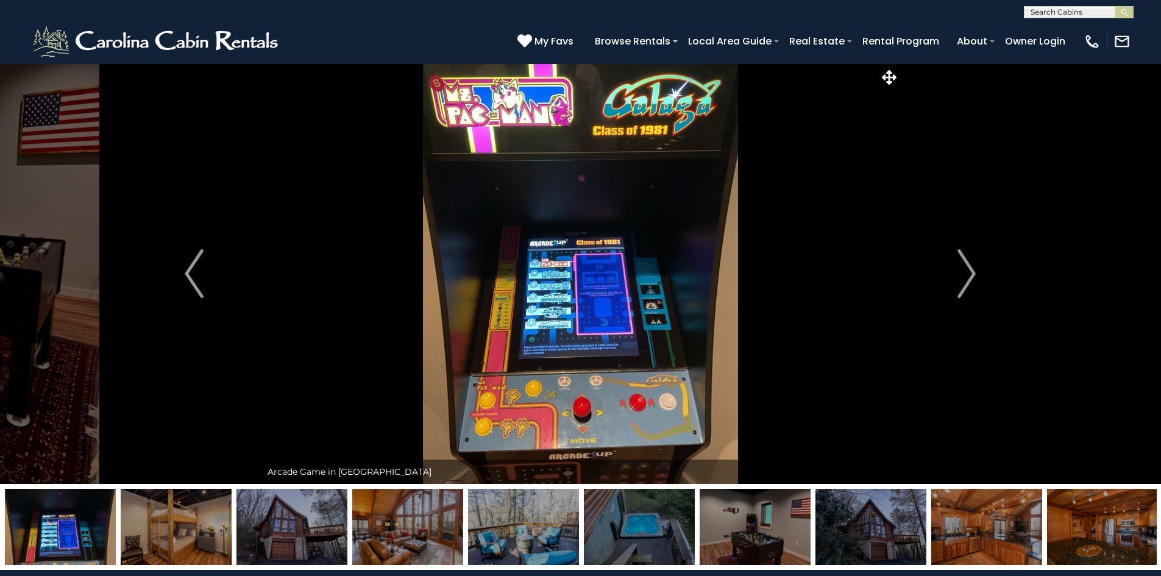
click at [966, 274] on img "Next" at bounding box center [967, 273] width 18 height 49
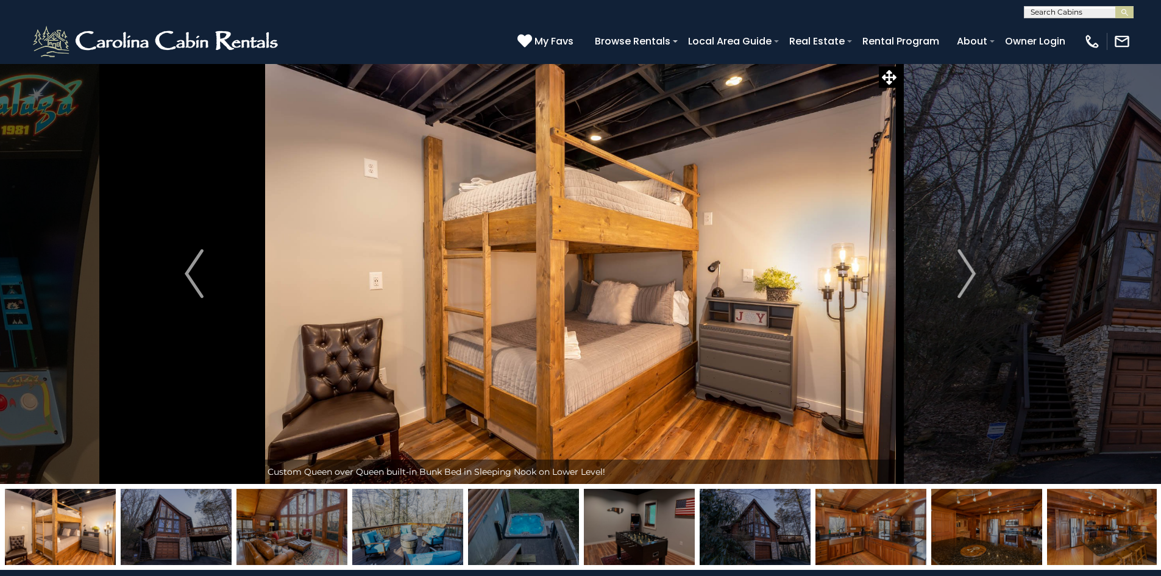
click at [966, 274] on img "Next" at bounding box center [967, 273] width 18 height 49
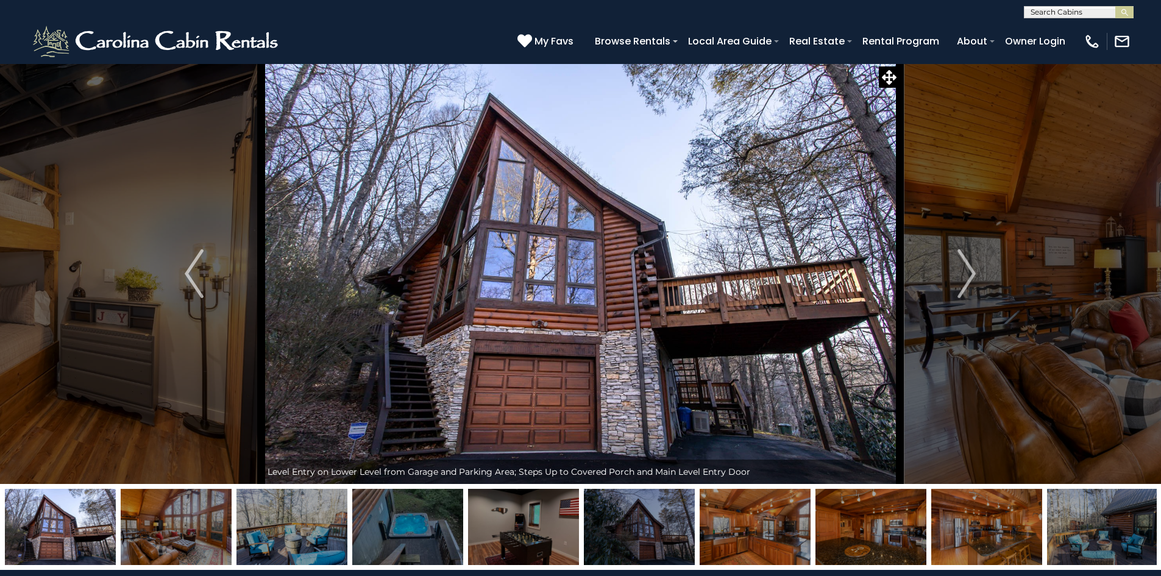
click at [966, 274] on img "Next" at bounding box center [967, 273] width 18 height 49
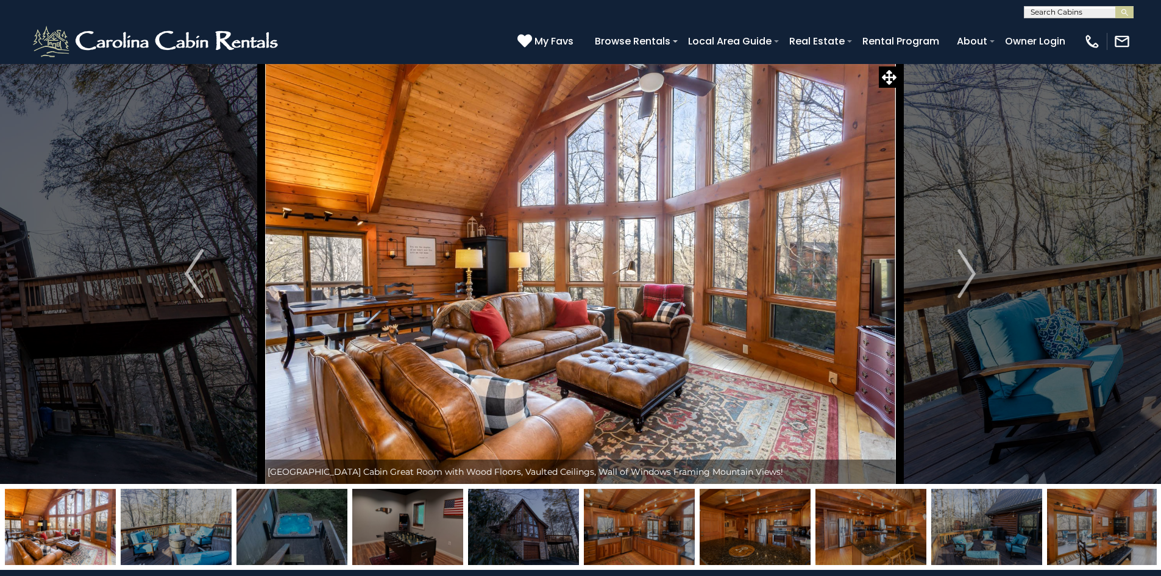
click at [966, 274] on img "Next" at bounding box center [967, 273] width 18 height 49
